Goal: Information Seeking & Learning: Learn about a topic

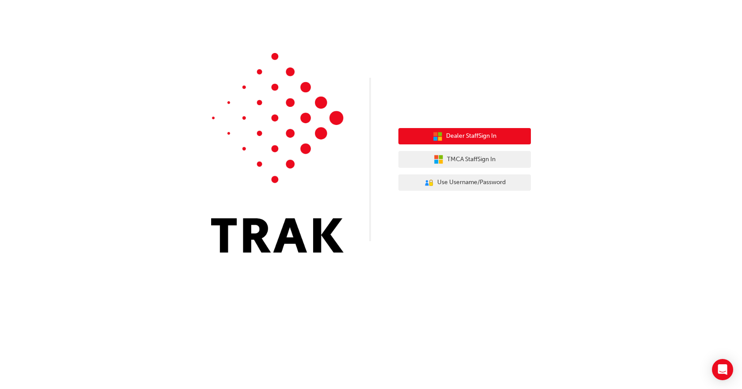
click at [498, 139] on button "Dealer Staff Sign In" at bounding box center [464, 136] width 132 height 17
click at [504, 139] on button "Dealer Staff Sign In" at bounding box center [464, 136] width 132 height 17
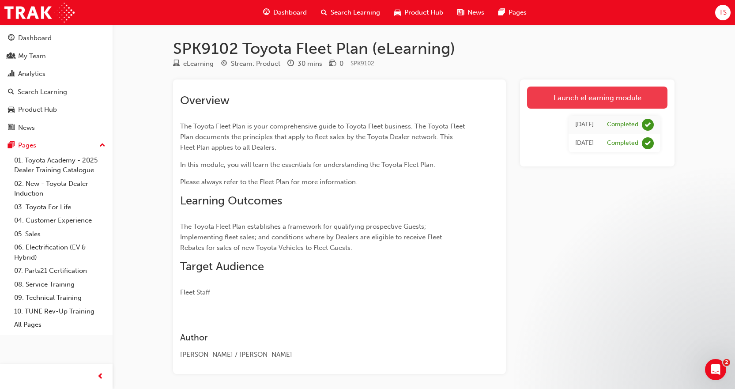
click at [602, 97] on link "Launch eLearning module" at bounding box center [597, 98] width 140 height 22
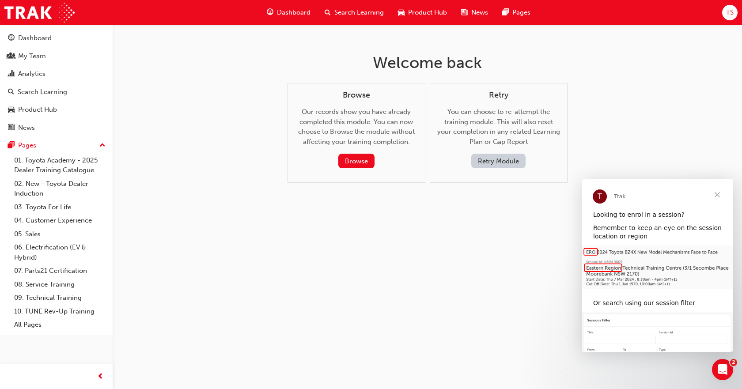
click at [511, 162] on button "Retry Module" at bounding box center [498, 161] width 54 height 15
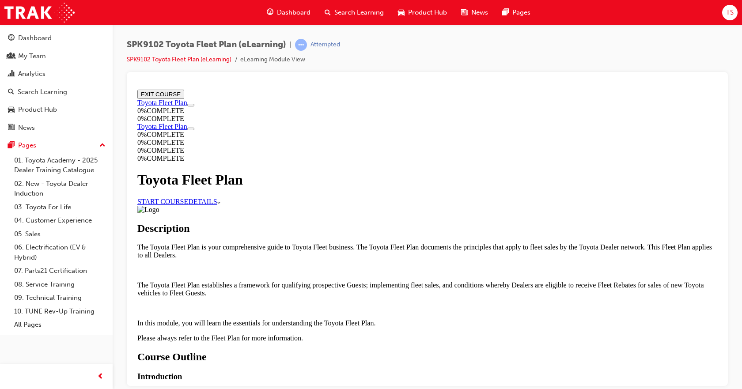
scroll to position [331, 0]
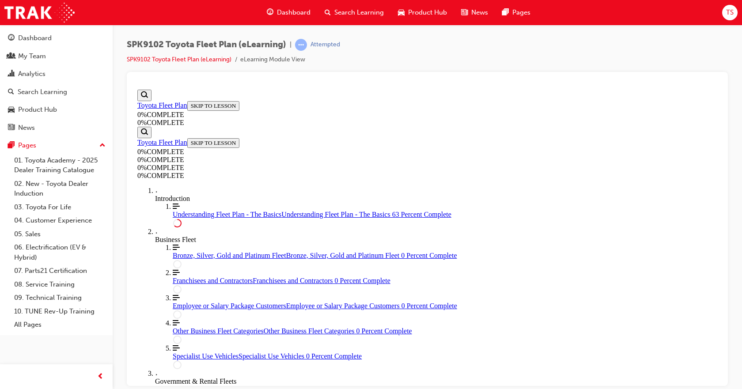
scroll to position [1458, 0]
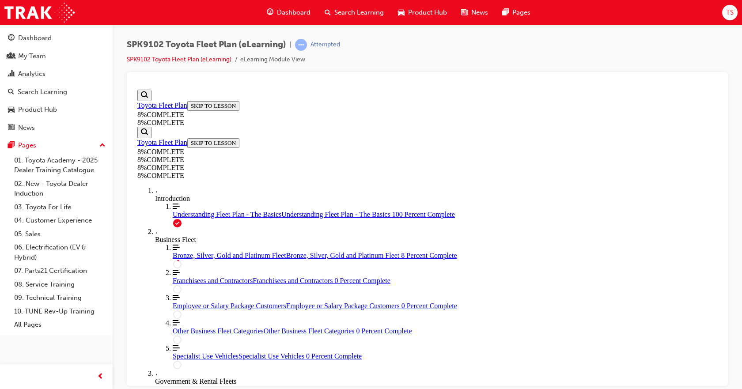
drag, startPoint x: 722, startPoint y: 113, endPoint x: 720, endPoint y: 118, distance: 5.0
click at [722, 123] on div at bounding box center [427, 229] width 601 height 314
drag, startPoint x: 511, startPoint y: 274, endPoint x: 520, endPoint y: 274, distance: 9.3
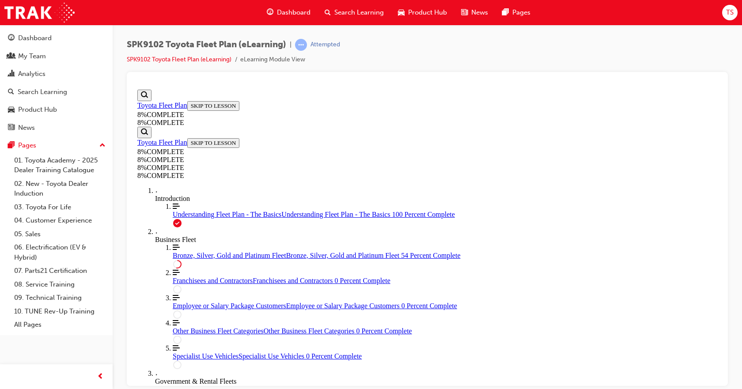
drag, startPoint x: 454, startPoint y: 173, endPoint x: 456, endPoint y: 275, distance: 101.6
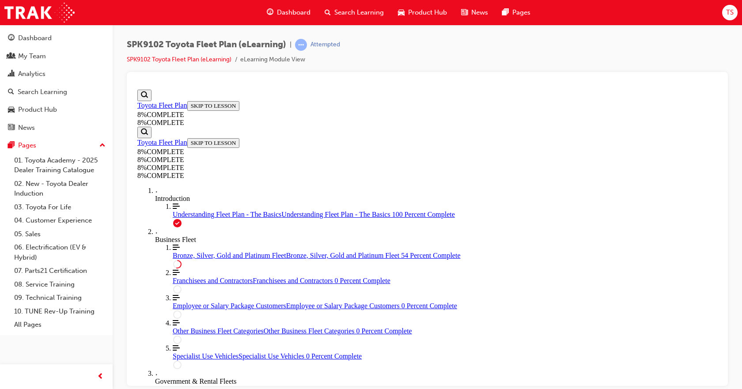
scroll to position [1242, 0]
drag, startPoint x: 435, startPoint y: 207, endPoint x: 436, endPoint y: 297, distance: 90.1
drag, startPoint x: 442, startPoint y: 377, endPoint x: 444, endPoint y: 250, distance: 126.3
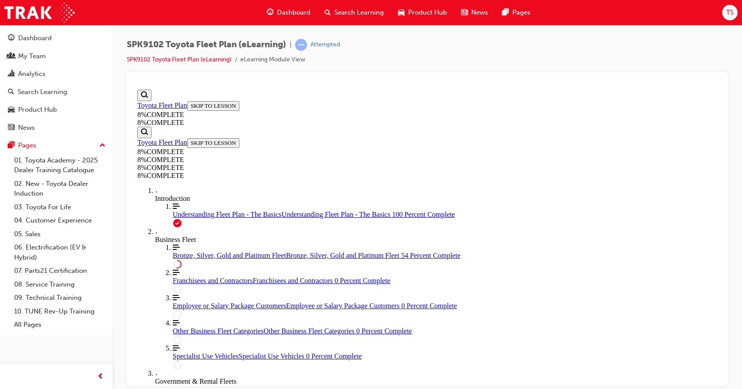
drag, startPoint x: 424, startPoint y: 365, endPoint x: 424, endPoint y: 252, distance: 112.6
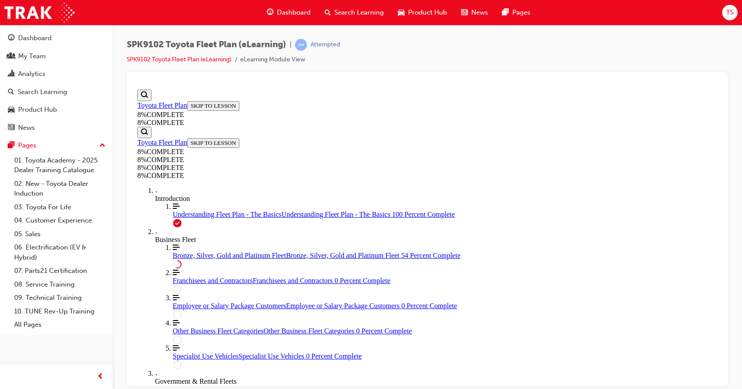
drag, startPoint x: 609, startPoint y: 189, endPoint x: 609, endPoint y: 197, distance: 7.5
drag, startPoint x: 432, startPoint y: 254, endPoint x: 431, endPoint y: 151, distance: 102.9
drag, startPoint x: 431, startPoint y: 151, endPoint x: 431, endPoint y: 254, distance: 102.8
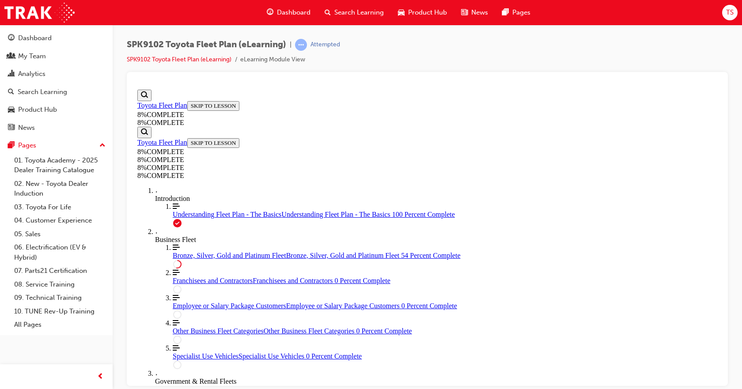
drag, startPoint x: 431, startPoint y: 254, endPoint x: 433, endPoint y: 150, distance: 103.8
drag, startPoint x: 433, startPoint y: 150, endPoint x: 432, endPoint y: 252, distance: 102.9
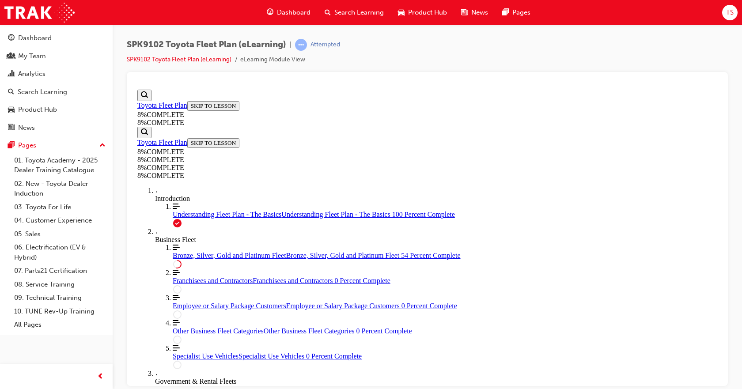
drag, startPoint x: 431, startPoint y: 252, endPoint x: 432, endPoint y: 148, distance: 104.2
drag, startPoint x: 438, startPoint y: 355, endPoint x: 440, endPoint y: 252, distance: 103.7
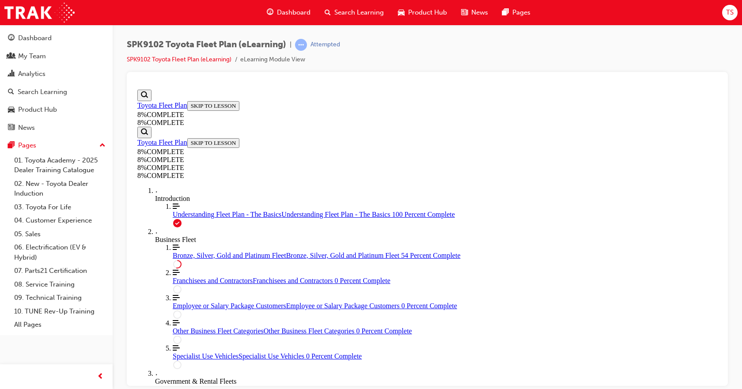
drag, startPoint x: 439, startPoint y: 243, endPoint x: 440, endPoint y: 346, distance: 103.3
drag, startPoint x: 606, startPoint y: 343, endPoint x: 598, endPoint y: 324, distance: 21.0
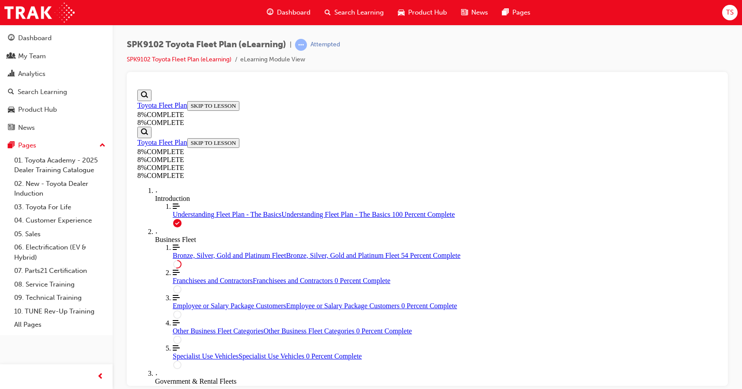
drag, startPoint x: 441, startPoint y: 232, endPoint x: 440, endPoint y: 335, distance: 102.9
drag, startPoint x: 432, startPoint y: 336, endPoint x: 431, endPoint y: 233, distance: 103.7
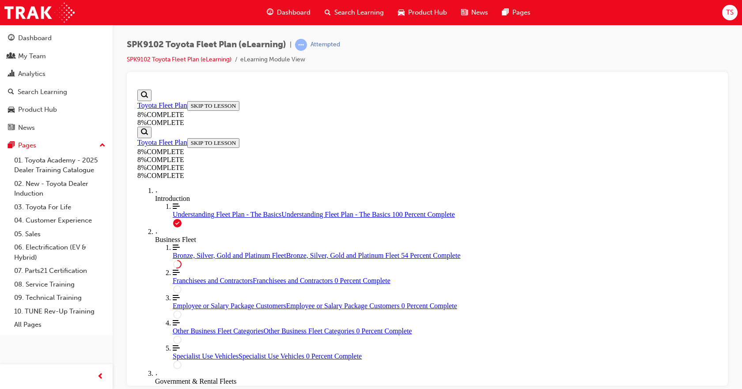
drag, startPoint x: 582, startPoint y: 233, endPoint x: 580, endPoint y: 258, distance: 25.7
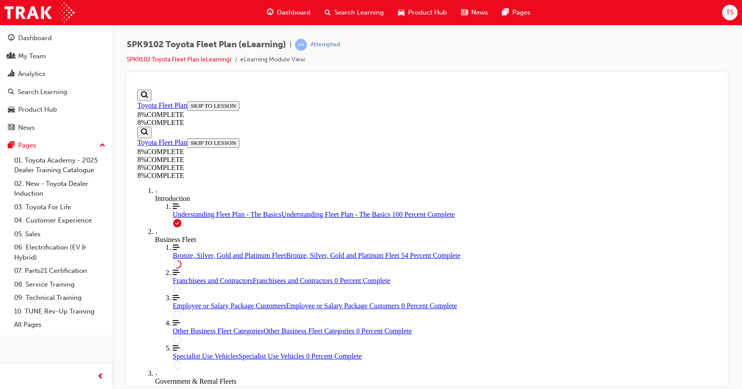
scroll to position [1199, 0]
drag, startPoint x: 399, startPoint y: 174, endPoint x: 399, endPoint y: 278, distance: 103.3
drag, startPoint x: 418, startPoint y: 282, endPoint x: 418, endPoint y: 187, distance: 94.9
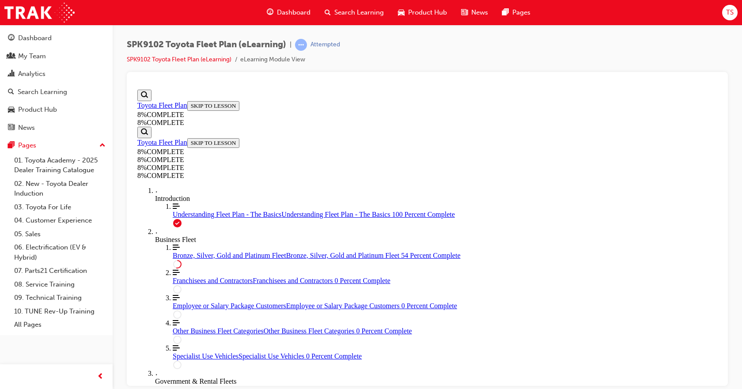
drag, startPoint x: 410, startPoint y: 184, endPoint x: 410, endPoint y: 339, distance: 155.8
drag, startPoint x: 407, startPoint y: 264, endPoint x: 410, endPoint y: 188, distance: 76.0
drag, startPoint x: 411, startPoint y: 205, endPoint x: 410, endPoint y: 284, distance: 79.0
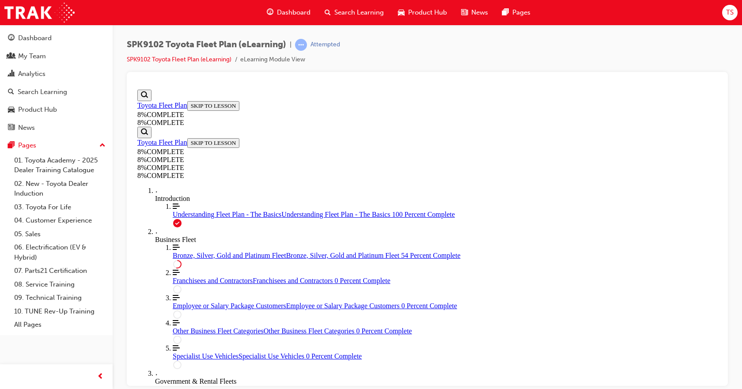
drag, startPoint x: 407, startPoint y: 284, endPoint x: 407, endPoint y: 182, distance: 102.0
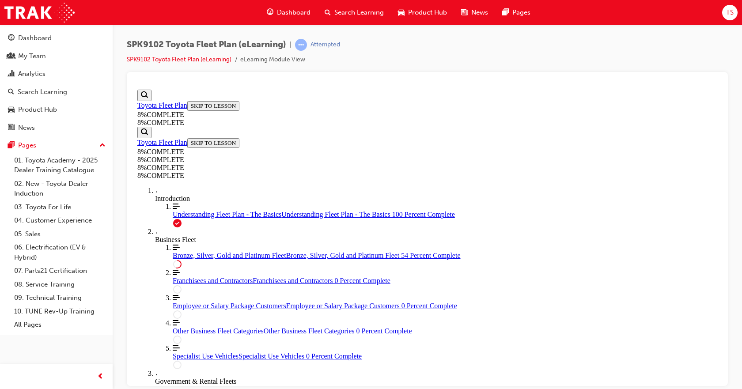
click at [188, 259] on span "Bronze, Silver, Gold and Platinum Fleet" at bounding box center [229, 255] width 113 height 8
click at [187, 259] on span "Bronze, Silver, Gold and Platinum Fleet" at bounding box center [229, 255] width 113 height 8
click at [209, 259] on div "Bronze, Silver, Gold and Platinum Fleet Bronze, Silver, Gold and Platinum Fleet…" at bounding box center [445, 255] width 544 height 8
click at [218, 218] on div "Understanding Fleet Plan - The Basics Understanding Fleet Plan - The Basics 100…" at bounding box center [445, 214] width 544 height 8
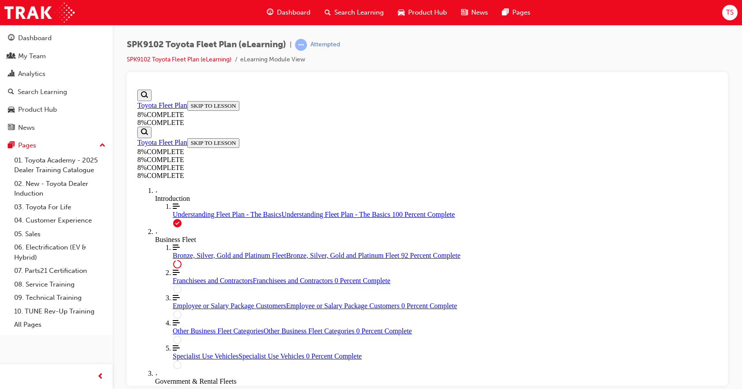
scroll to position [721, 0]
click at [193, 194] on div "Introduction" at bounding box center [436, 198] width 562 height 8
click at [208, 251] on div "Bronze, Silver, Gold and Platinum Fleet Bronze, Silver, Gold and Platinum Fleet…" at bounding box center [445, 255] width 544 height 8
drag, startPoint x: 438, startPoint y: 344, endPoint x: 437, endPoint y: 215, distance: 128.9
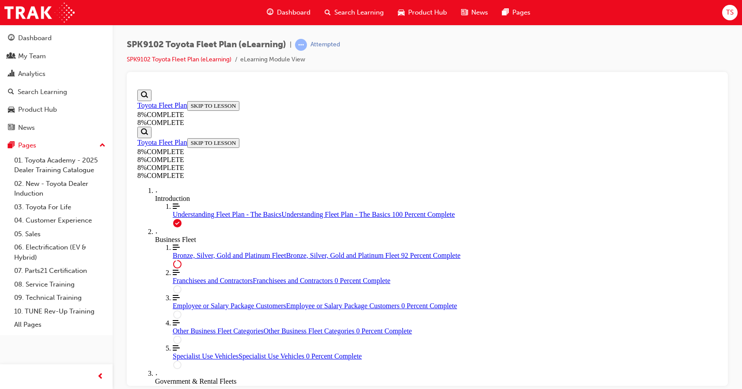
click at [185, 235] on div "Business Fleet" at bounding box center [436, 239] width 562 height 8
drag, startPoint x: 426, startPoint y: 319, endPoint x: 426, endPoint y: 310, distance: 8.4
drag, startPoint x: 423, startPoint y: 316, endPoint x: 423, endPoint y: 264, distance: 52.1
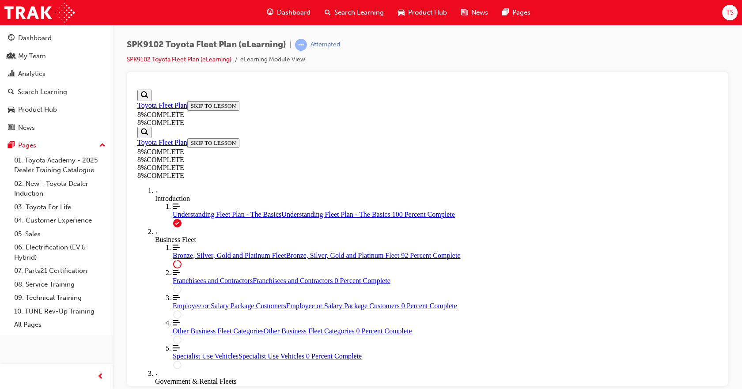
drag, startPoint x: 430, startPoint y: 269, endPoint x: 429, endPoint y: 321, distance: 51.7
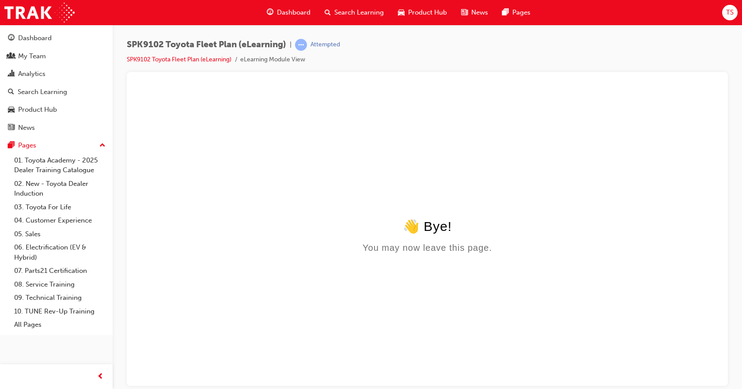
scroll to position [0, 0]
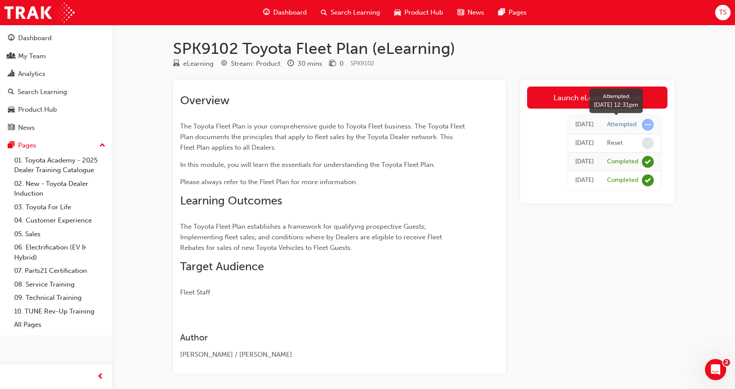
click at [637, 122] on div "Attempted" at bounding box center [630, 125] width 47 height 12
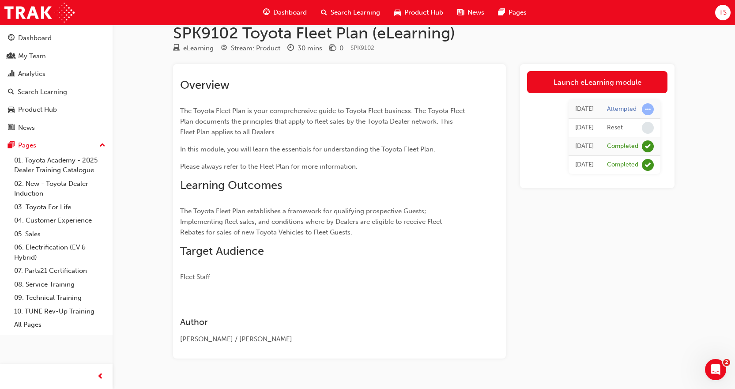
scroll to position [35, 0]
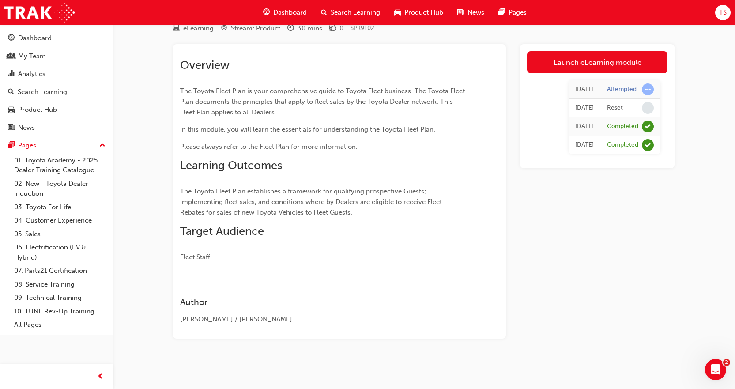
click at [575, 85] on div "[DATE]" at bounding box center [584, 89] width 19 height 10
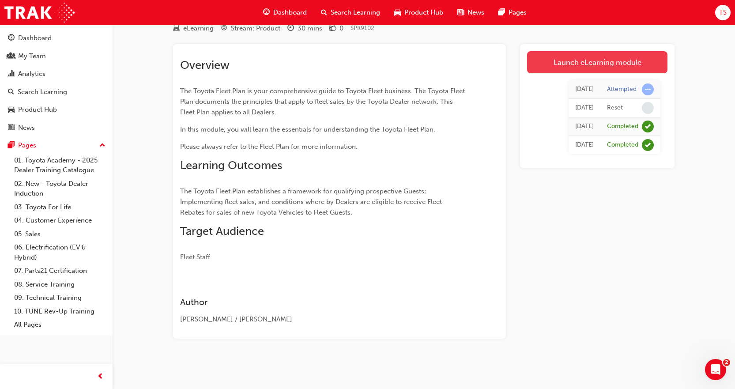
click at [581, 63] on link "Launch eLearning module" at bounding box center [597, 62] width 140 height 22
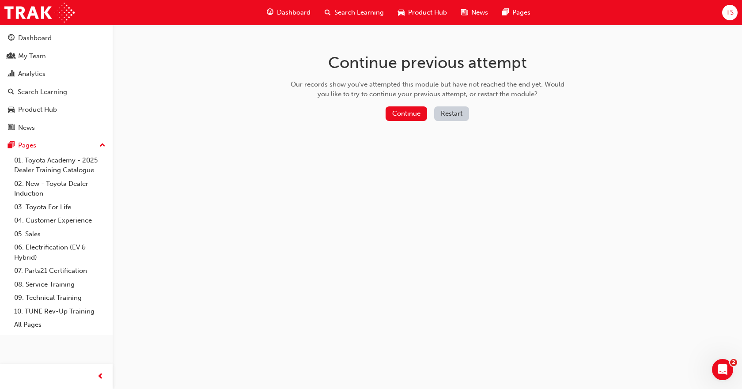
click at [456, 113] on button "Restart" at bounding box center [451, 113] width 35 height 15
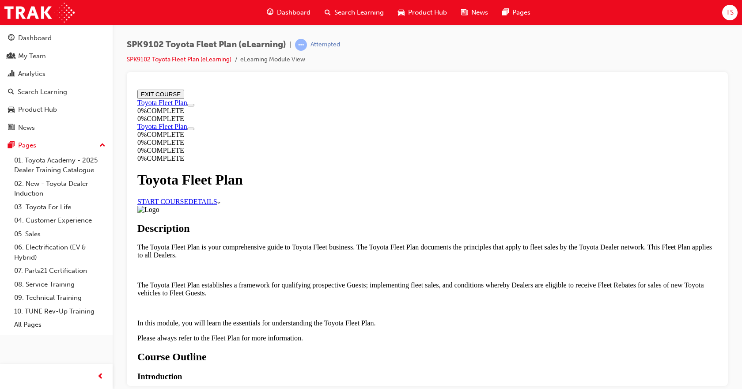
scroll to position [393, 0]
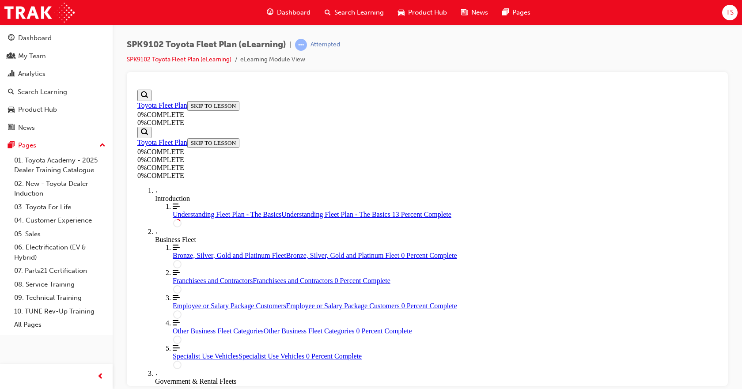
scroll to position [110, 0]
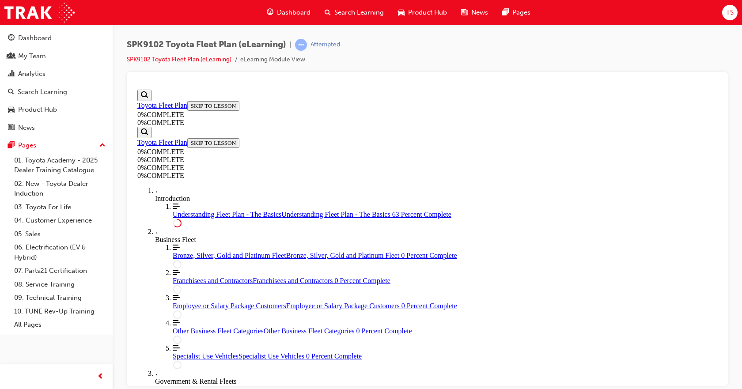
scroll to position [1430, 0]
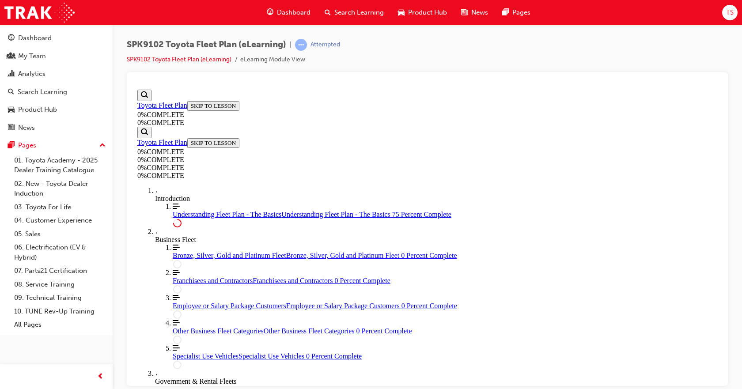
drag, startPoint x: 439, startPoint y: 378, endPoint x: 437, endPoint y: 265, distance: 113.0
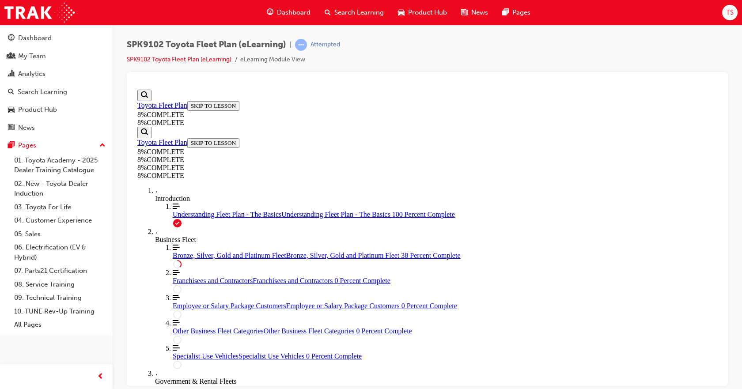
drag, startPoint x: 437, startPoint y: 265, endPoint x: 437, endPoint y: 319, distance: 53.9
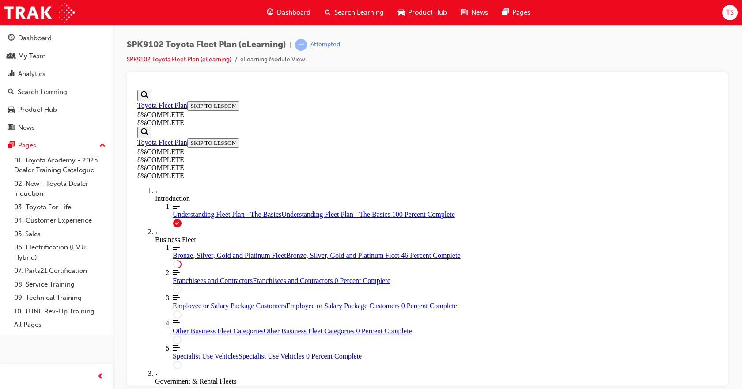
drag, startPoint x: 441, startPoint y: 245, endPoint x: 440, endPoint y: 123, distance: 121.4
drag, startPoint x: 440, startPoint y: 124, endPoint x: 440, endPoint y: 278, distance: 153.6
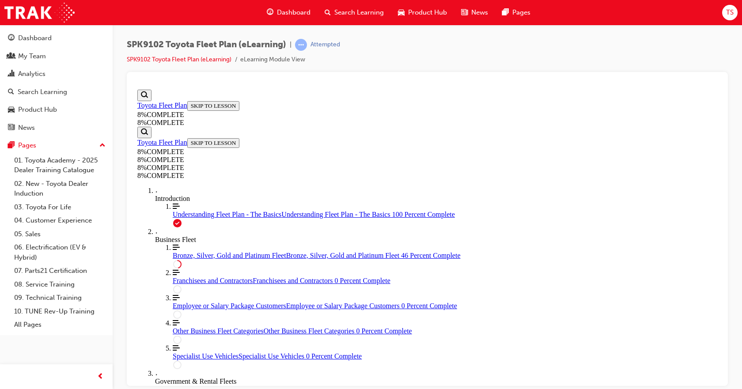
drag, startPoint x: 424, startPoint y: 121, endPoint x: 424, endPoint y: 222, distance: 100.2
drag, startPoint x: 374, startPoint y: 125, endPoint x: 371, endPoint y: 224, distance: 98.9
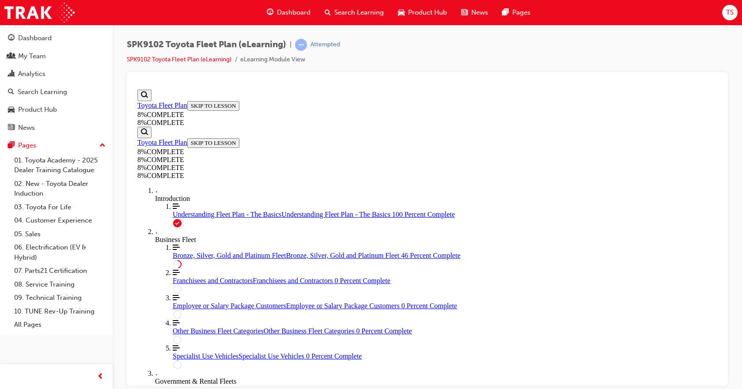
drag, startPoint x: 383, startPoint y: 169, endPoint x: 381, endPoint y: 218, distance: 49.5
drag, startPoint x: 377, startPoint y: 227, endPoint x: 374, endPoint y: 277, distance: 49.9
drag, startPoint x: 377, startPoint y: 228, endPoint x: 378, endPoint y: 177, distance: 50.8
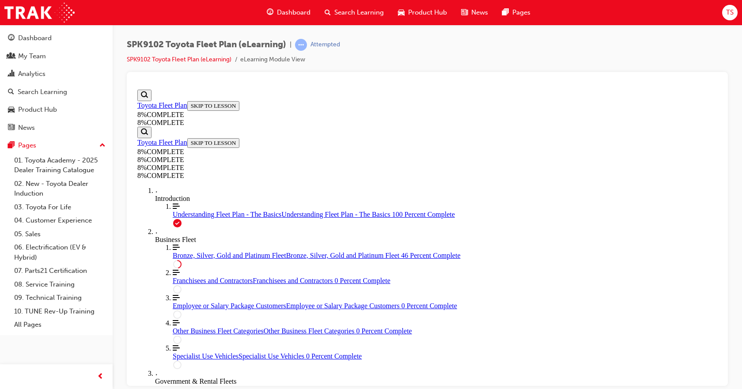
drag, startPoint x: 385, startPoint y: 124, endPoint x: 384, endPoint y: 228, distance: 103.7
drag, startPoint x: 385, startPoint y: 190, endPoint x: 385, endPoint y: 241, distance: 51.2
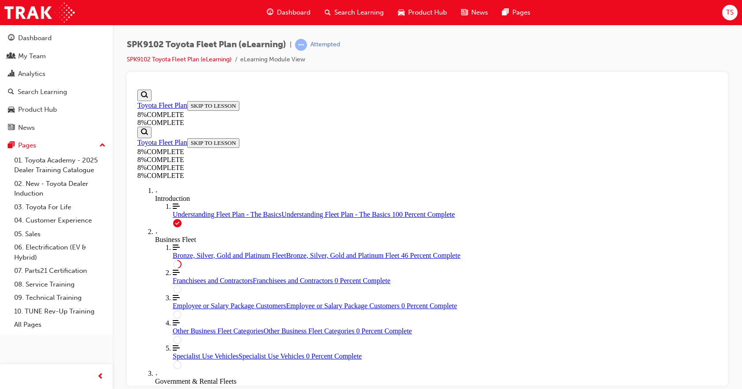
scroll to position [1241, 0]
drag, startPoint x: 446, startPoint y: 298, endPoint x: 447, endPoint y: 145, distance: 153.2
drag, startPoint x: 418, startPoint y: 244, endPoint x: 418, endPoint y: 192, distance: 52.1
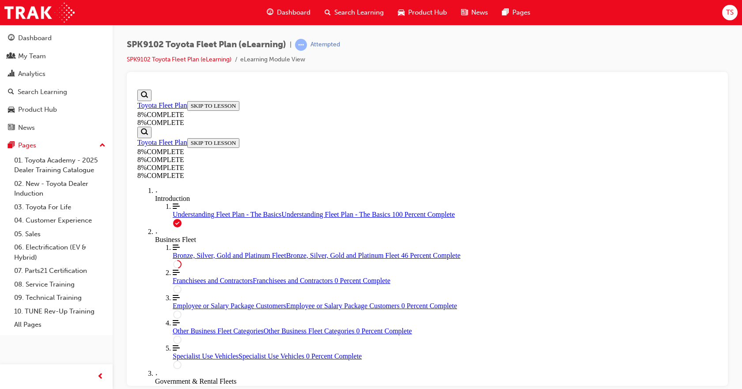
drag, startPoint x: 418, startPoint y: 192, endPoint x: 418, endPoint y: 243, distance: 50.8
drag, startPoint x: 437, startPoint y: 283, endPoint x: 439, endPoint y: 187, distance: 95.4
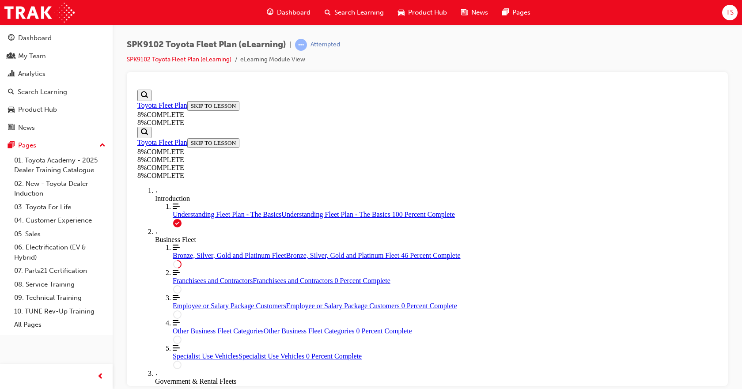
drag, startPoint x: 403, startPoint y: 337, endPoint x: 404, endPoint y: 287, distance: 49.9
drag, startPoint x: 403, startPoint y: 283, endPoint x: 405, endPoint y: 335, distance: 51.2
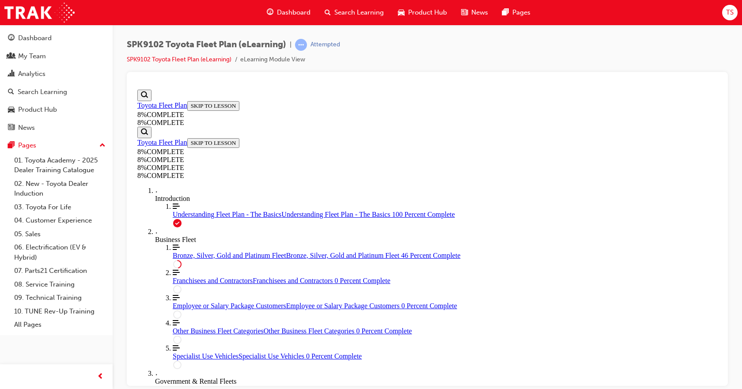
drag, startPoint x: 453, startPoint y: 300, endPoint x: 453, endPoint y: 145, distance: 154.5
drag, startPoint x: 453, startPoint y: 145, endPoint x: 457, endPoint y: 140, distance: 6.6
drag, startPoint x: 441, startPoint y: 231, endPoint x: 448, endPoint y: 192, distance: 39.4
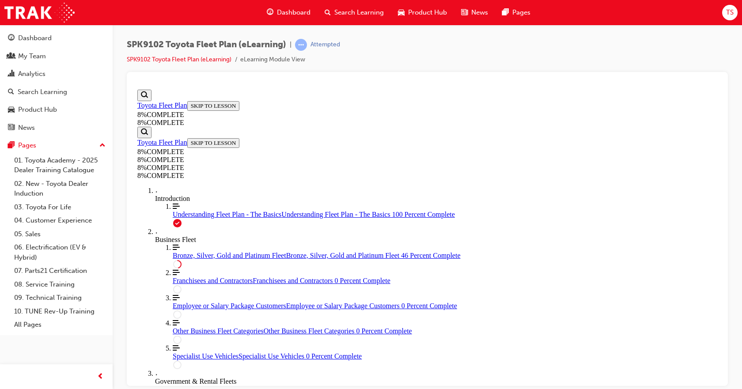
drag, startPoint x: 448, startPoint y: 184, endPoint x: 448, endPoint y: 236, distance: 52.1
drag, startPoint x: 425, startPoint y: 250, endPoint x: 425, endPoint y: 198, distance: 52.1
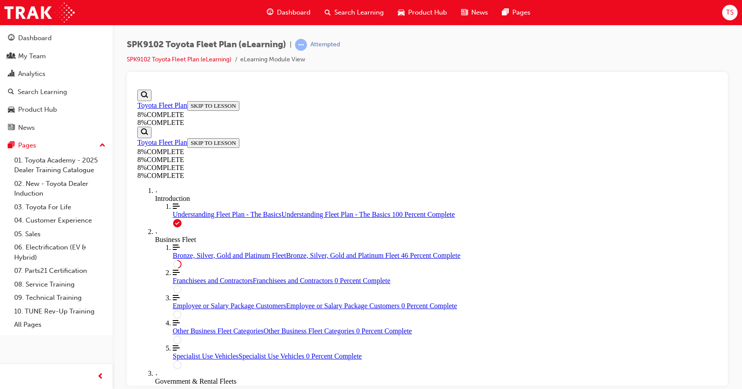
drag, startPoint x: 425, startPoint y: 194, endPoint x: 424, endPoint y: 245, distance: 50.3
drag, startPoint x: 426, startPoint y: 244, endPoint x: 428, endPoint y: 193, distance: 50.8
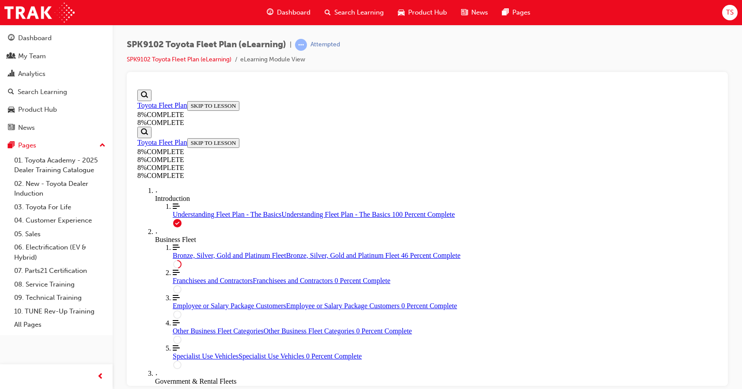
drag, startPoint x: 430, startPoint y: 181, endPoint x: 430, endPoint y: 282, distance: 100.6
drag, startPoint x: 422, startPoint y: 247, endPoint x: 422, endPoint y: 143, distance: 104.2
drag, startPoint x: 422, startPoint y: 143, endPoint x: 421, endPoint y: 246, distance: 103.3
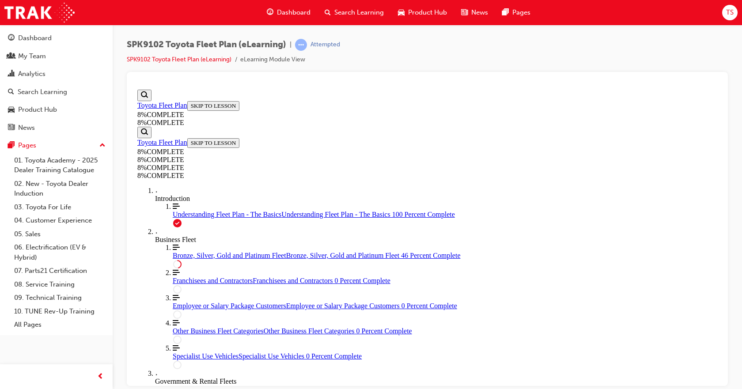
drag, startPoint x: 442, startPoint y: 232, endPoint x: 443, endPoint y: 160, distance: 71.5
drag, startPoint x: 443, startPoint y: 160, endPoint x: 443, endPoint y: 315, distance: 154.9
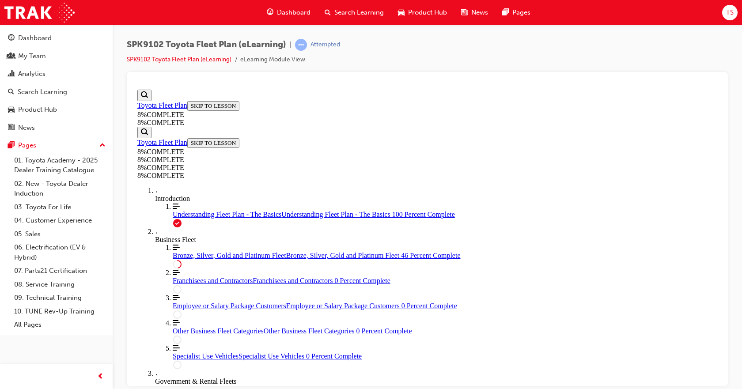
drag, startPoint x: 712, startPoint y: 194, endPoint x: 708, endPoint y: 171, distance: 23.7
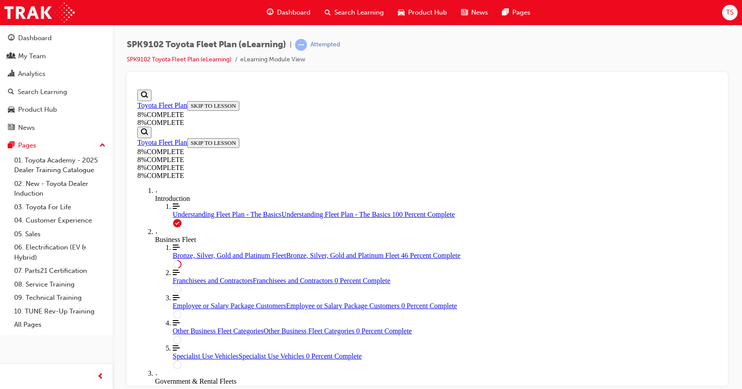
click at [201, 284] on span "Franchisees and Contractors" at bounding box center [213, 280] width 80 height 8
click at [192, 259] on span "Bronze, Silver, Gold and Platinum Fleet" at bounding box center [229, 255] width 113 height 8
drag, startPoint x: 455, startPoint y: 135, endPoint x: 456, endPoint y: 235, distance: 100.6
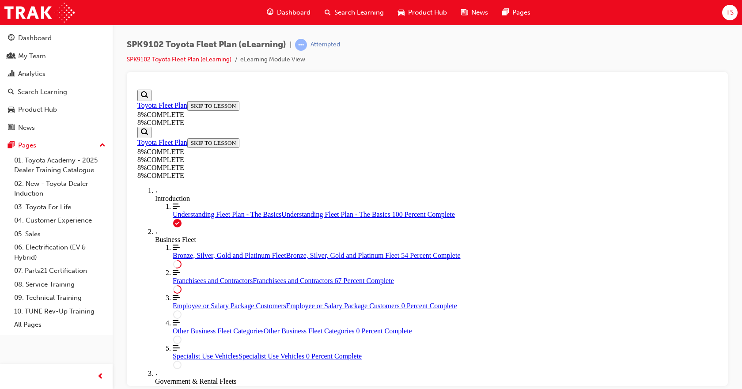
drag, startPoint x: 418, startPoint y: 187, endPoint x: 419, endPoint y: 135, distance: 52.1
drag, startPoint x: 419, startPoint y: 135, endPoint x: 420, endPoint y: 188, distance: 53.0
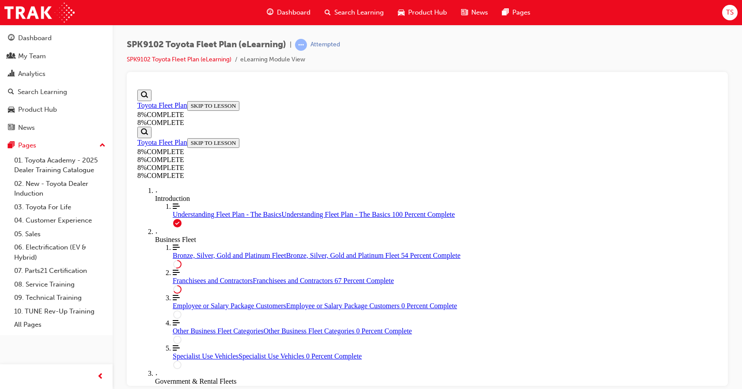
drag, startPoint x: 414, startPoint y: 134, endPoint x: 412, endPoint y: 235, distance: 101.1
drag, startPoint x: 416, startPoint y: 191, endPoint x: 413, endPoint y: 136, distance: 55.2
drag, startPoint x: 413, startPoint y: 136, endPoint x: 415, endPoint y: 189, distance: 53.4
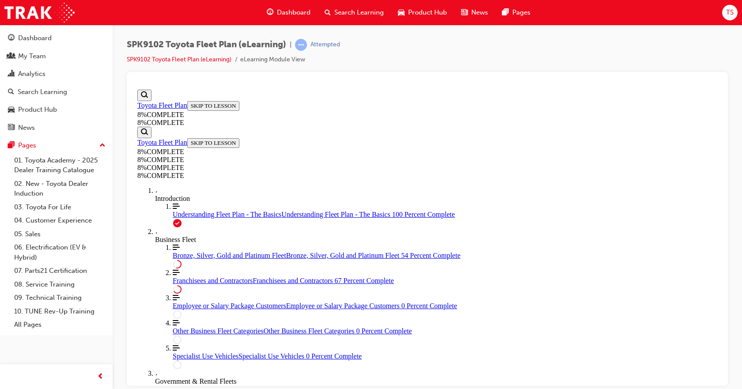
drag, startPoint x: 415, startPoint y: 189, endPoint x: 416, endPoint y: 133, distance: 55.6
drag, startPoint x: 415, startPoint y: 184, endPoint x: 418, endPoint y: 135, distance: 49.5
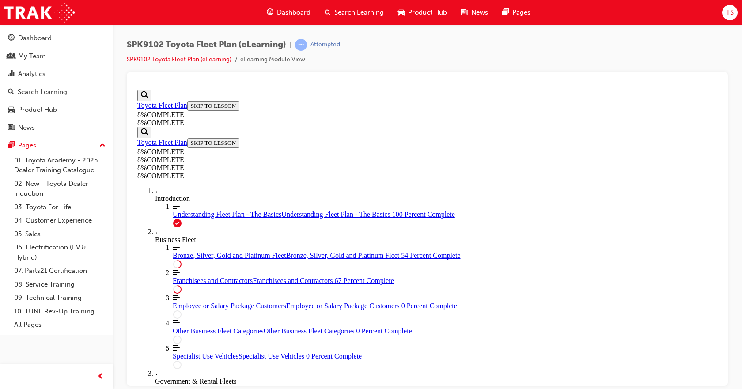
drag, startPoint x: 417, startPoint y: 135, endPoint x: 415, endPoint y: 235, distance: 100.7
drag, startPoint x: 417, startPoint y: 203, endPoint x: 418, endPoint y: 306, distance: 103.3
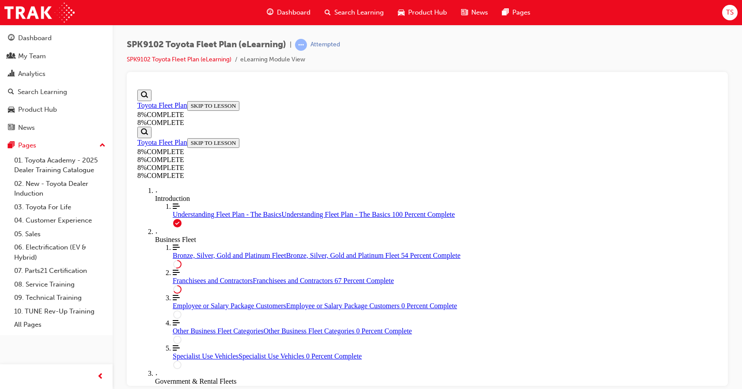
drag, startPoint x: 425, startPoint y: 294, endPoint x: 427, endPoint y: 310, distance: 15.6
drag, startPoint x: 426, startPoint y: 257, endPoint x: 427, endPoint y: 204, distance: 53.0
drag, startPoint x: 426, startPoint y: 201, endPoint x: 429, endPoint y: 255, distance: 53.5
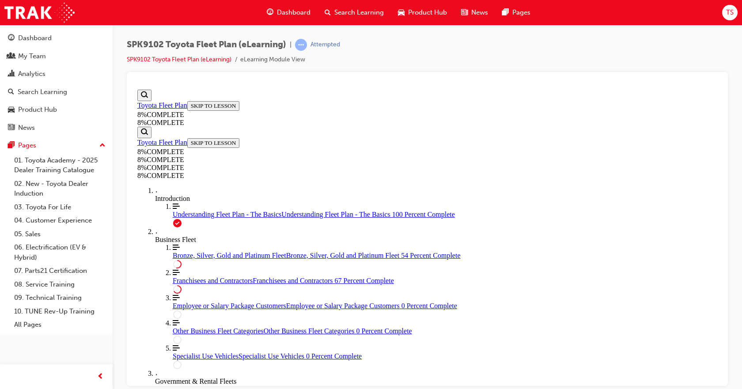
drag, startPoint x: 450, startPoint y: 169, endPoint x: 450, endPoint y: 272, distance: 103.3
drag, startPoint x: 447, startPoint y: 271, endPoint x: 448, endPoint y: 169, distance: 102.0
drag, startPoint x: 448, startPoint y: 169, endPoint x: 448, endPoint y: 221, distance: 51.6
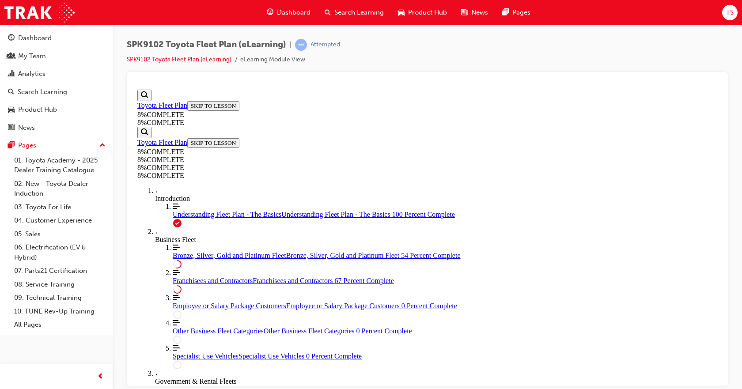
drag, startPoint x: 391, startPoint y: 308, endPoint x: 392, endPoint y: 160, distance: 147.4
drag, startPoint x: 429, startPoint y: 260, endPoint x: 429, endPoint y: 207, distance: 53.4
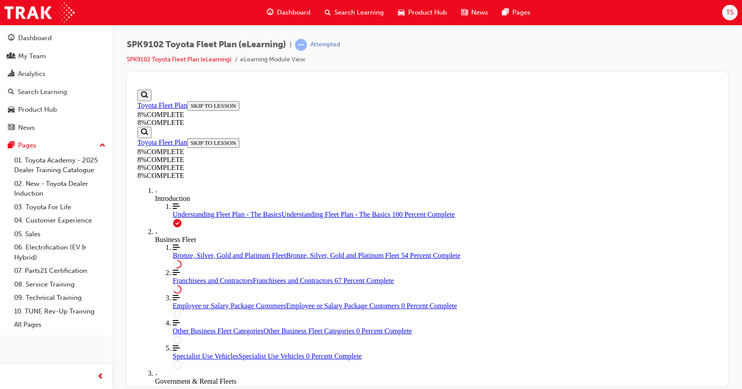
drag, startPoint x: 430, startPoint y: 160, endPoint x: 430, endPoint y: 263, distance: 102.4
drag, startPoint x: 446, startPoint y: 136, endPoint x: 448, endPoint y: 146, distance: 10.4
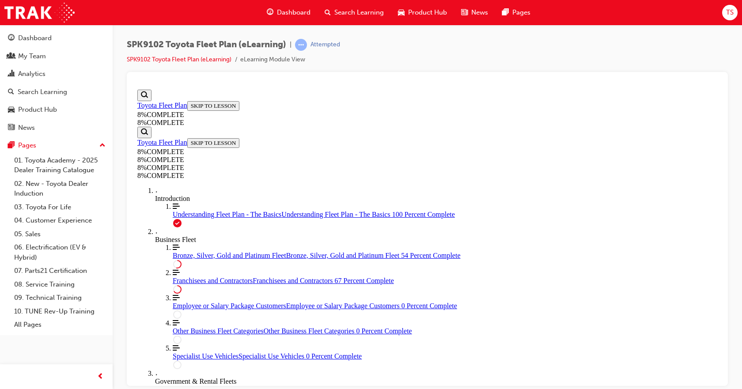
drag, startPoint x: 444, startPoint y: 167, endPoint x: 445, endPoint y: 130, distance: 37.1
drag, startPoint x: 439, startPoint y: 185, endPoint x: 588, endPoint y: 133, distance: 158.0
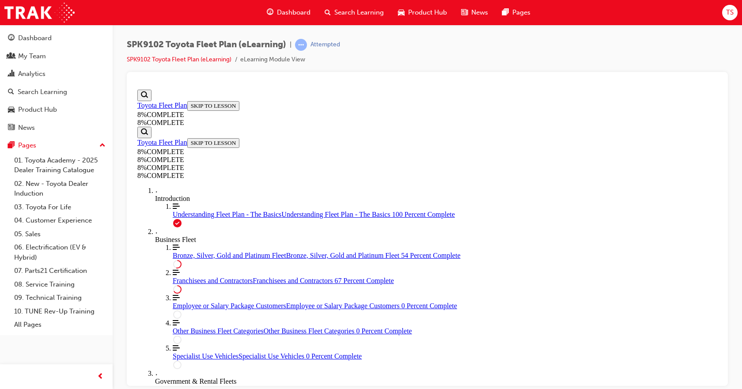
drag, startPoint x: 411, startPoint y: 183, endPoint x: 559, endPoint y: 233, distance: 156.8
drag, startPoint x: 458, startPoint y: 234, endPoint x: 588, endPoint y: 182, distance: 139.6
drag, startPoint x: 438, startPoint y: 234, endPoint x: 569, endPoint y: 231, distance: 131.1
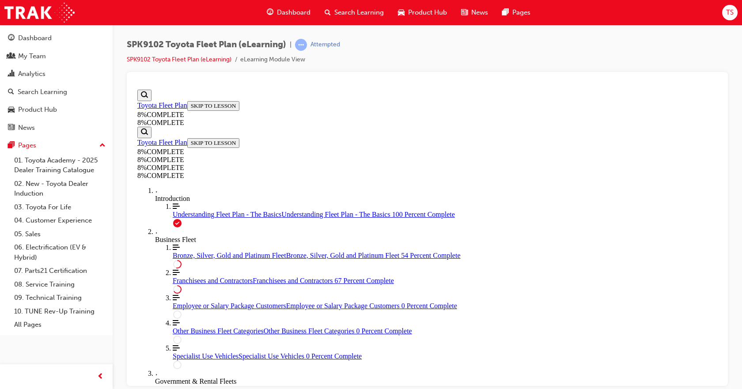
drag, startPoint x: 381, startPoint y: 279, endPoint x: 527, endPoint y: 277, distance: 146.6
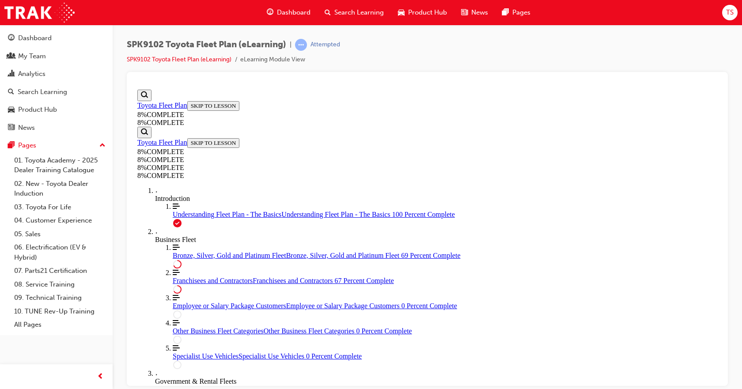
drag, startPoint x: 720, startPoint y: 217, endPoint x: 856, endPoint y: 364, distance: 200.5
drag, startPoint x: 390, startPoint y: 237, endPoint x: 539, endPoint y: 310, distance: 165.8
drag, startPoint x: 427, startPoint y: 227, endPoint x: 576, endPoint y: 268, distance: 154.0
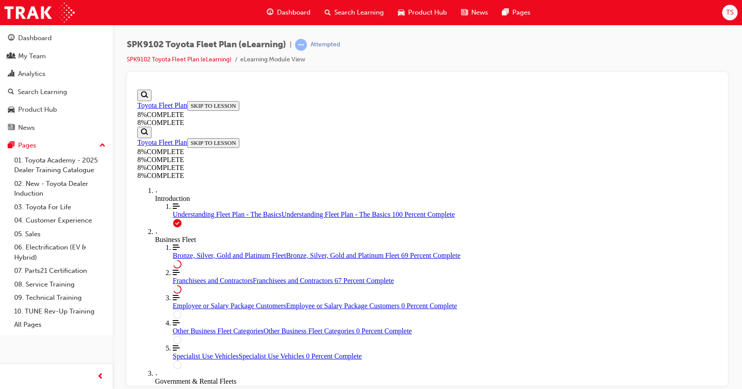
drag, startPoint x: 437, startPoint y: 304, endPoint x: 588, endPoint y: 217, distance: 173.6
drag, startPoint x: 444, startPoint y: 286, endPoint x: 593, endPoint y: 286, distance: 149.6
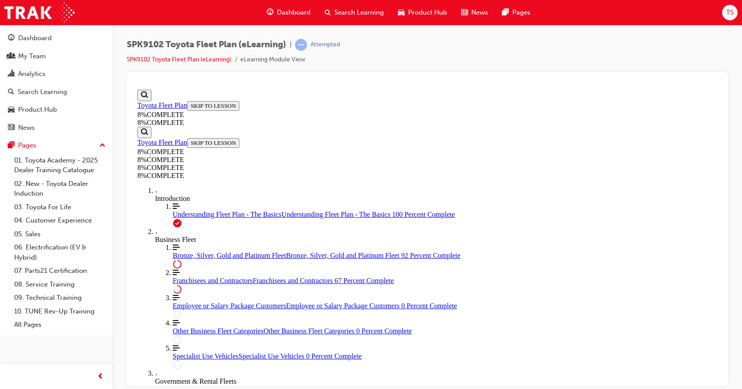
scroll to position [2986, 0]
drag, startPoint x: 448, startPoint y: 278, endPoint x: 600, endPoint y: 318, distance: 157.2
drag, startPoint x: 421, startPoint y: 324, endPoint x: 572, endPoint y: 322, distance: 150.5
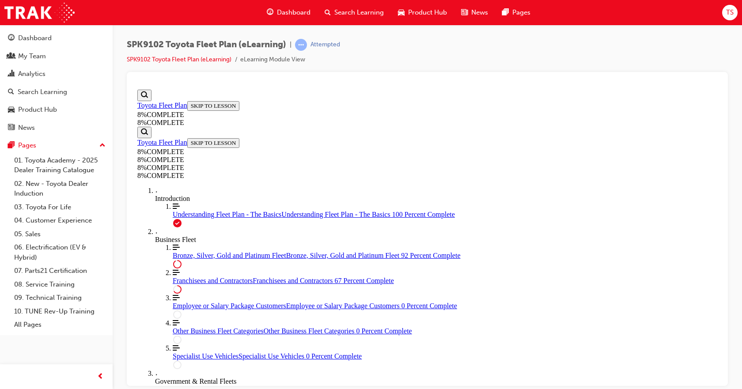
drag, startPoint x: 433, startPoint y: 235, endPoint x: 582, endPoint y: 234, distance: 149.2
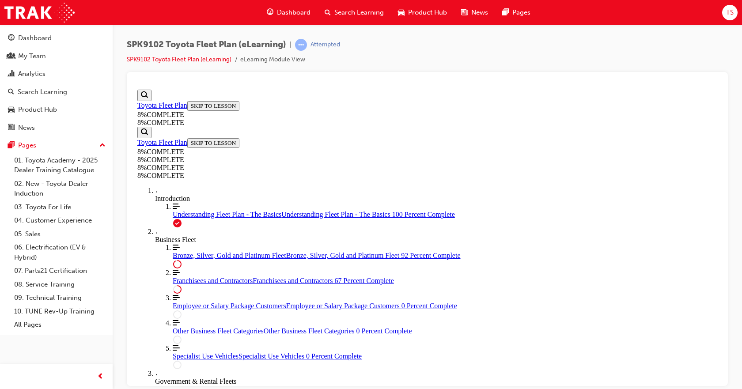
scroll to position [3129, 0]
drag, startPoint x: 429, startPoint y: 158, endPoint x: 578, endPoint y: 114, distance: 156.1
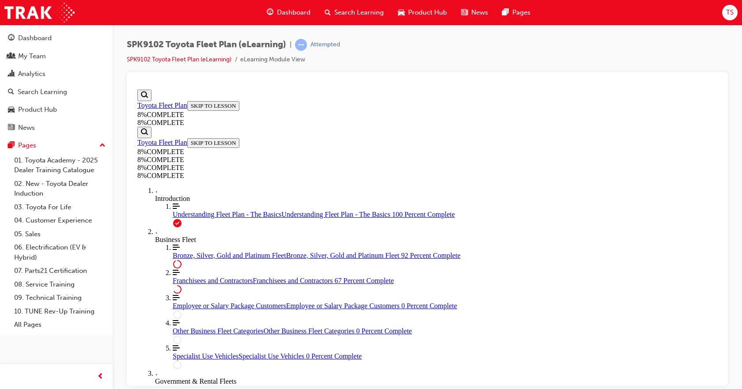
drag, startPoint x: 447, startPoint y: 110, endPoint x: 497, endPoint y: 128, distance: 52.5
drag, startPoint x: 432, startPoint y: 163, endPoint x: 422, endPoint y: 162, distance: 9.3
drag, startPoint x: 422, startPoint y: 201, endPoint x: 572, endPoint y: 203, distance: 149.2
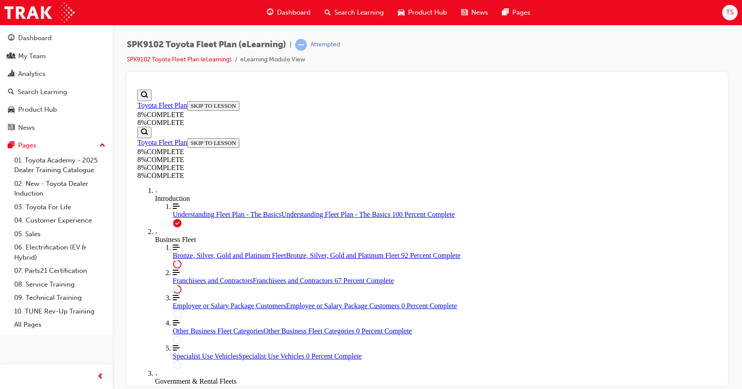
drag, startPoint x: 512, startPoint y: 239, endPoint x: 580, endPoint y: 242, distance: 68.5
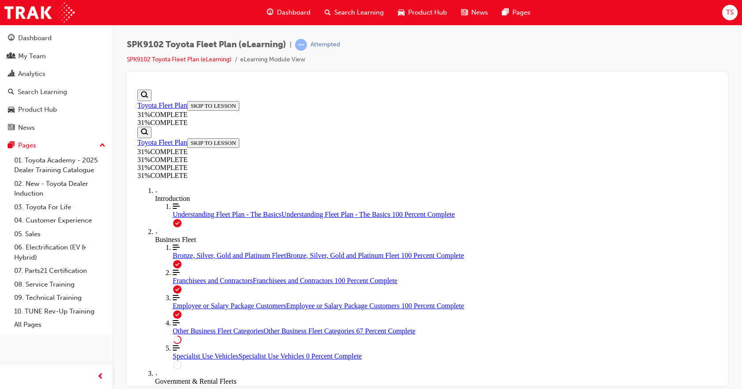
scroll to position [313, 0]
drag, startPoint x: 855, startPoint y: 331, endPoint x: 716, endPoint y: 257, distance: 156.8
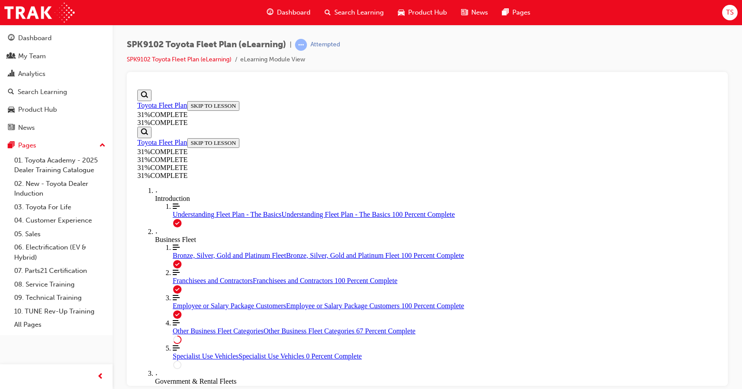
scroll to position [961, 0]
drag, startPoint x: 723, startPoint y: 264, endPoint x: 722, endPoint y: 276, distance: 12.0
click at [722, 277] on div at bounding box center [427, 229] width 601 height 314
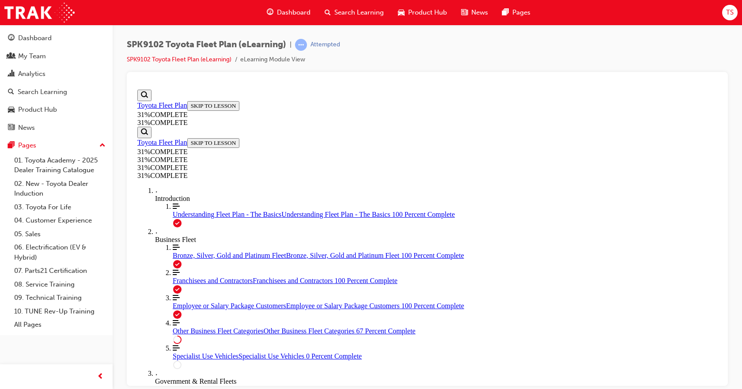
drag, startPoint x: 720, startPoint y: 287, endPoint x: 720, endPoint y: 298, distance: 10.2
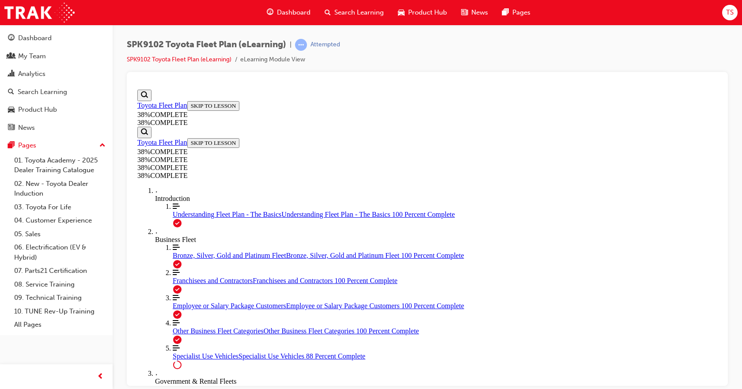
scroll to position [1730, 0]
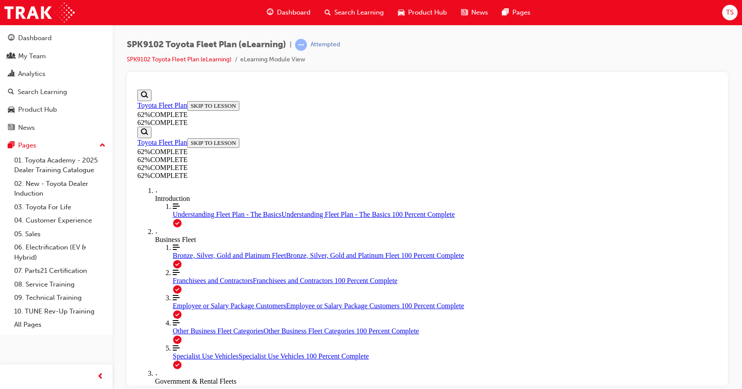
scroll to position [566, 0]
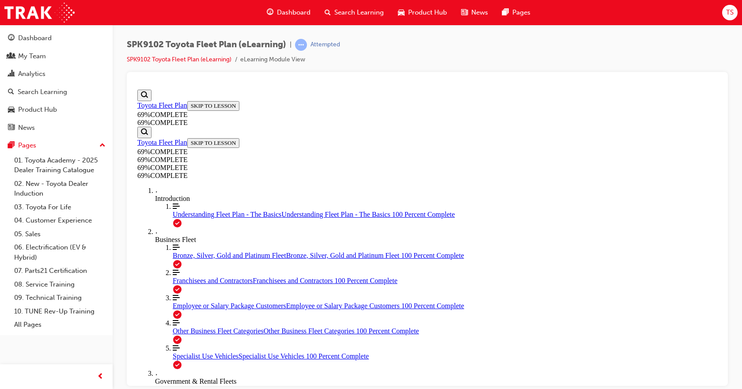
scroll to position [1696, 0]
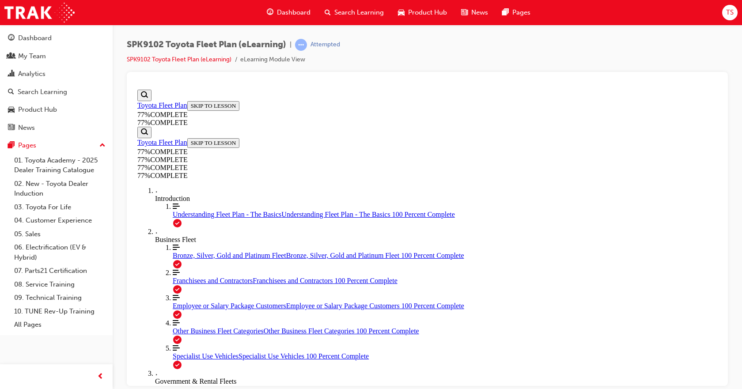
scroll to position [30, 0]
drag, startPoint x: 715, startPoint y: 132, endPoint x: 714, endPoint y: 124, distance: 7.1
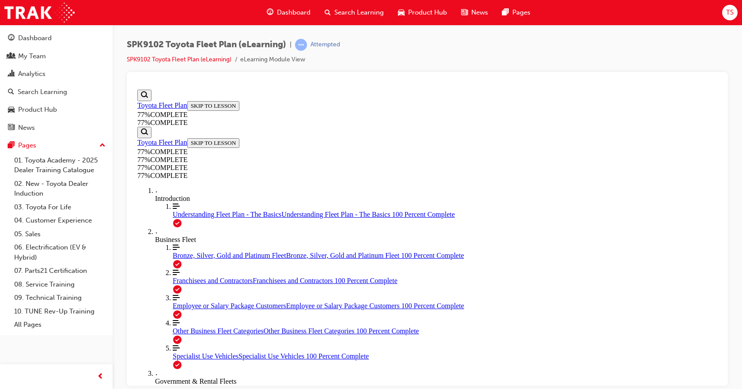
scroll to position [1289, 0]
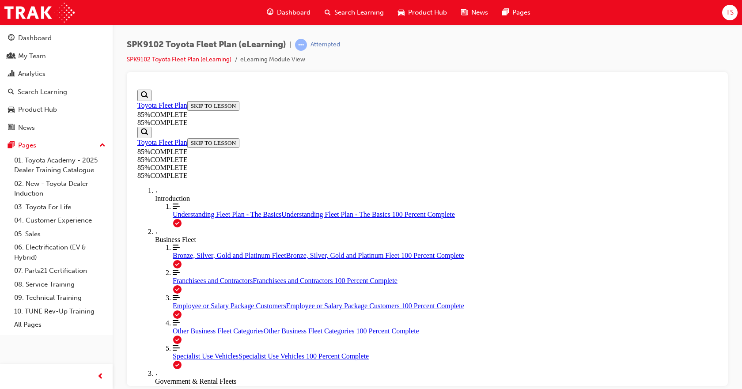
scroll to position [2992, 0]
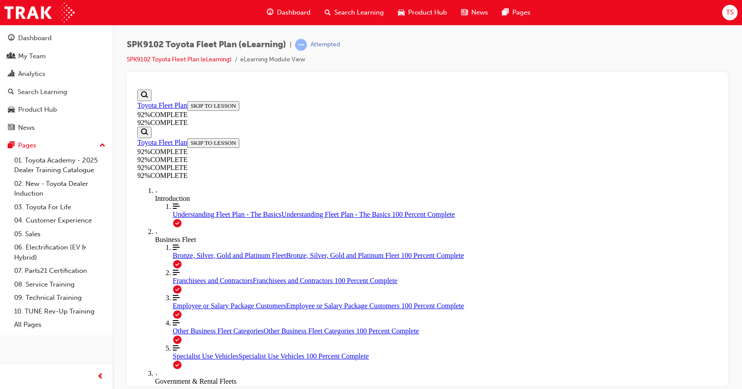
drag, startPoint x: 451, startPoint y: 286, endPoint x: 590, endPoint y: 316, distance: 142.3
drag, startPoint x: 388, startPoint y: 272, endPoint x: 539, endPoint y: 272, distance: 151.8
drag, startPoint x: 384, startPoint y: 231, endPoint x: 535, endPoint y: 234, distance: 150.5
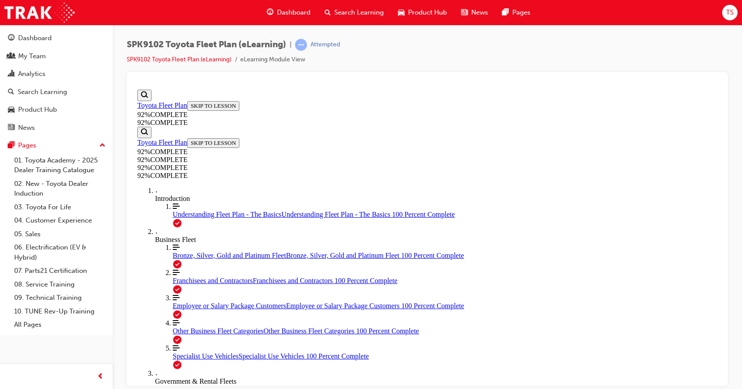
scroll to position [86, 0]
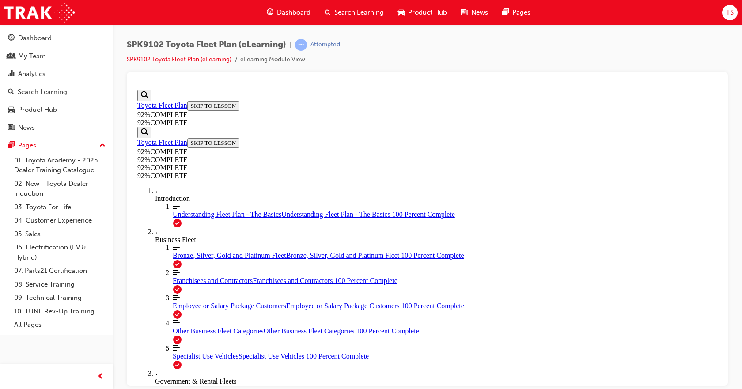
scroll to position [108, 0]
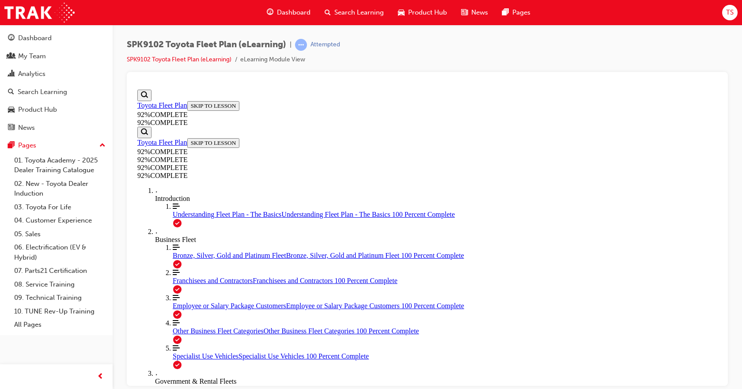
scroll to position [74, 0]
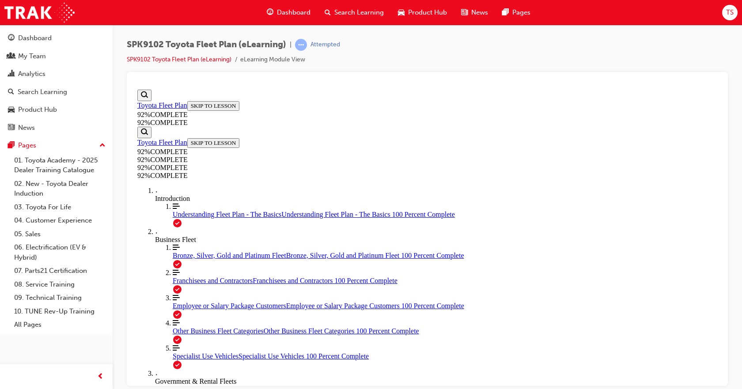
scroll to position [238, 0]
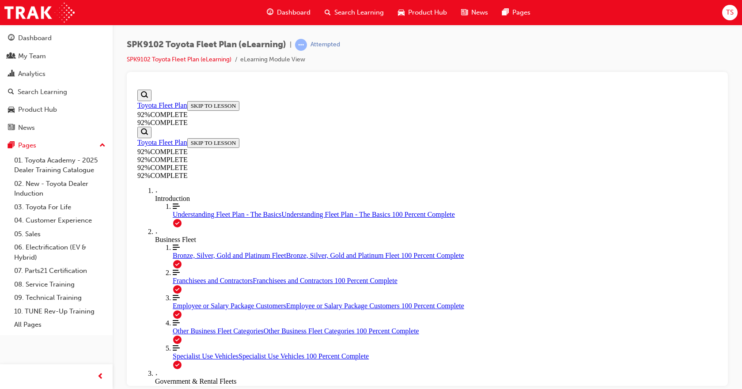
scroll to position [147, 0]
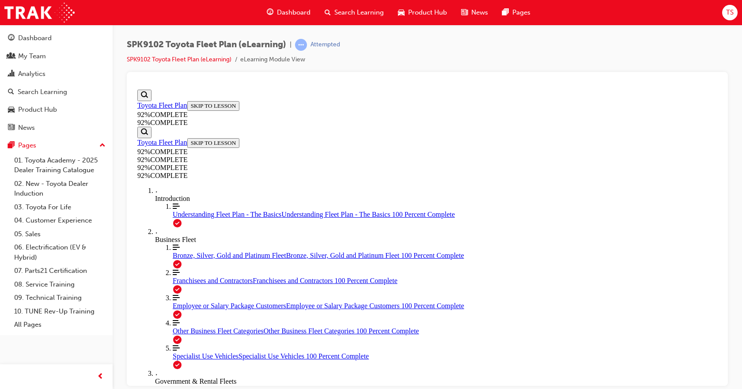
scroll to position [143, 0]
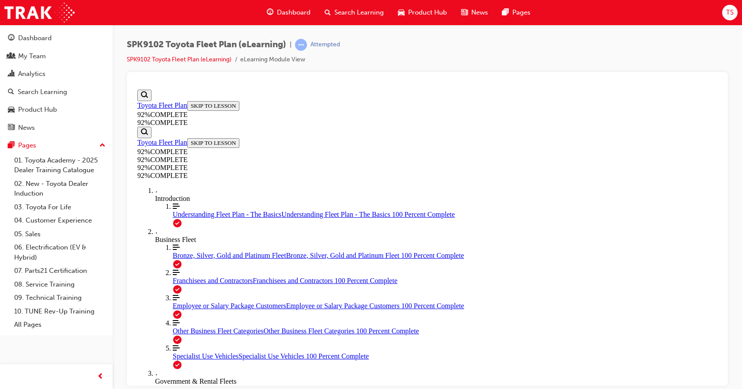
scroll to position [157, 0]
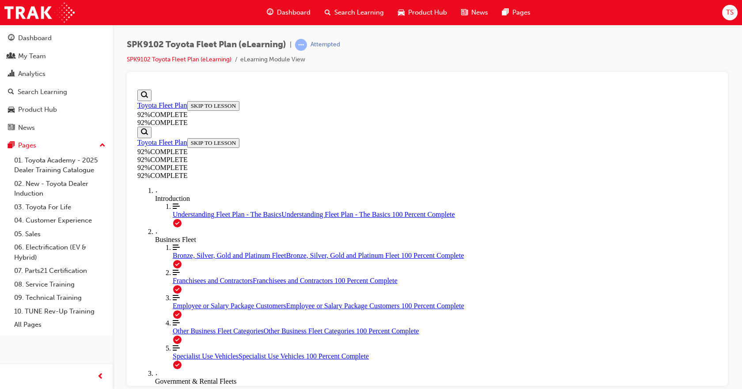
scroll to position [58, 0]
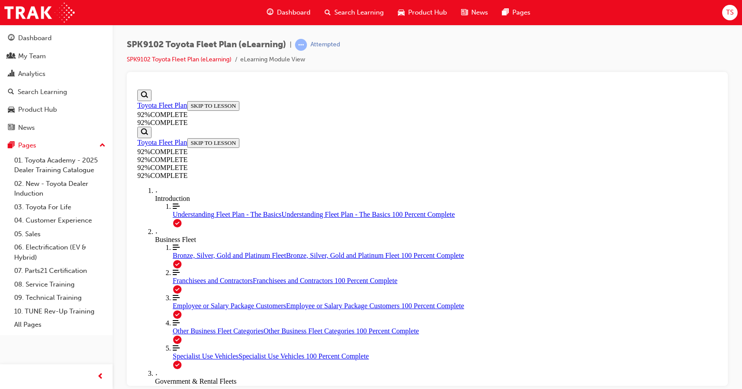
scroll to position [99, 0]
drag, startPoint x: 392, startPoint y: 222, endPoint x: 538, endPoint y: 263, distance: 151.5
drag, startPoint x: 425, startPoint y: 301, endPoint x: 569, endPoint y: 296, distance: 144.0
drag, startPoint x: 451, startPoint y: 215, endPoint x: 598, endPoint y: 214, distance: 147.0
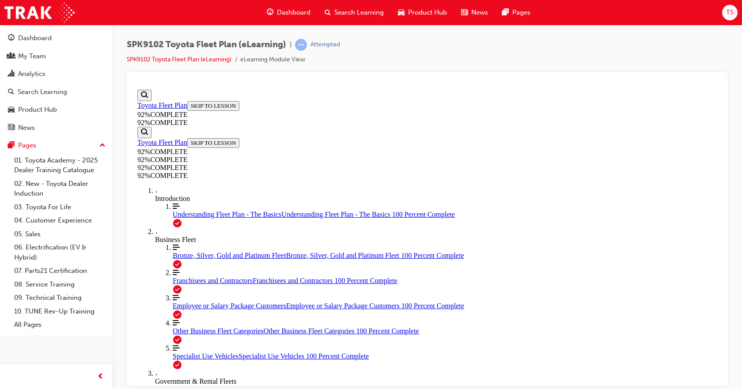
scroll to position [32, 0]
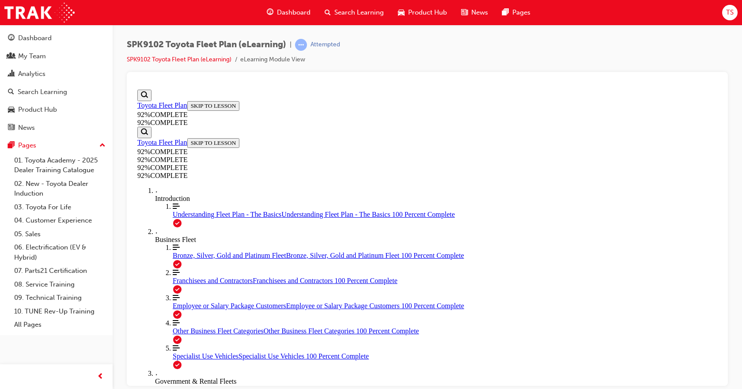
scroll to position [203, 0]
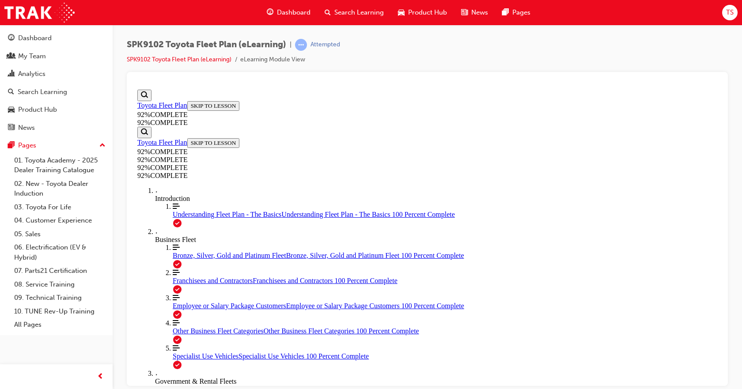
scroll to position [218, 0]
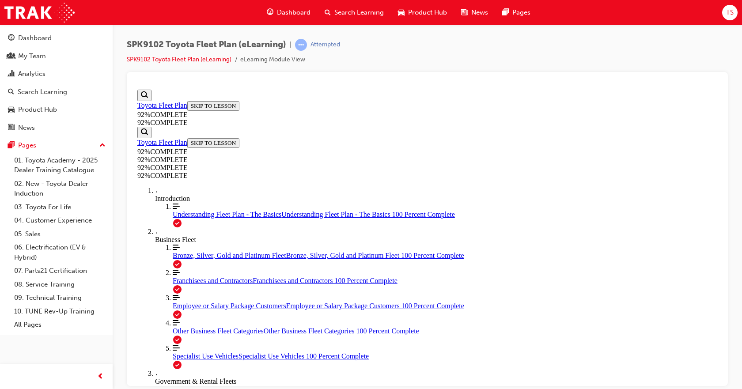
drag, startPoint x: 368, startPoint y: 283, endPoint x: 599, endPoint y: 257, distance: 232.8
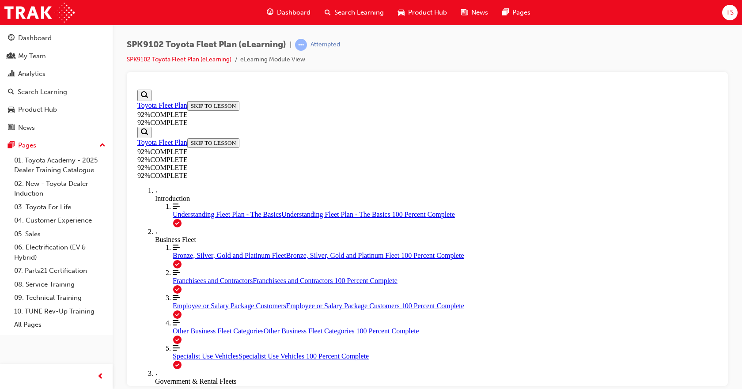
scroll to position [218, 0]
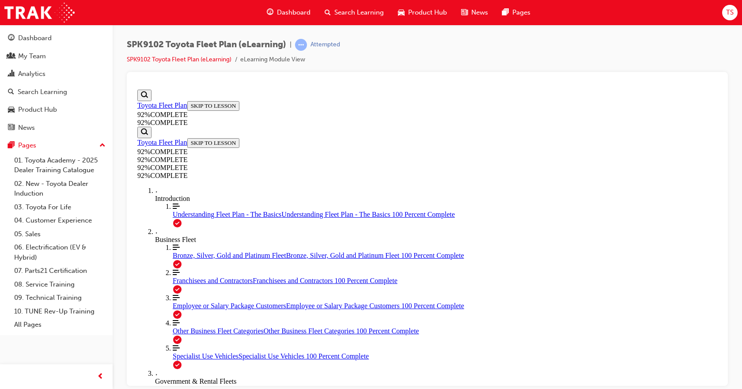
scroll to position [35, 0]
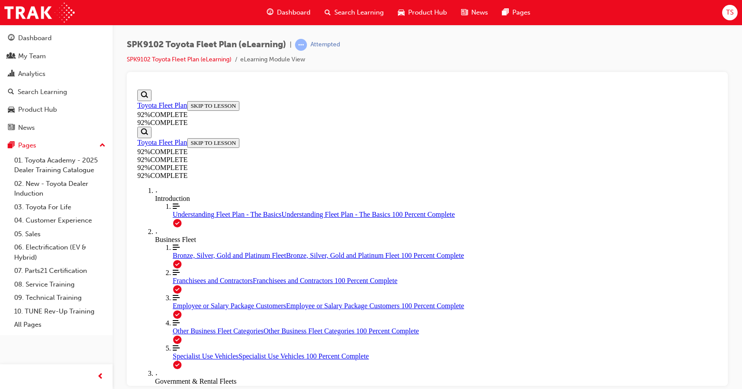
scroll to position [147, 0]
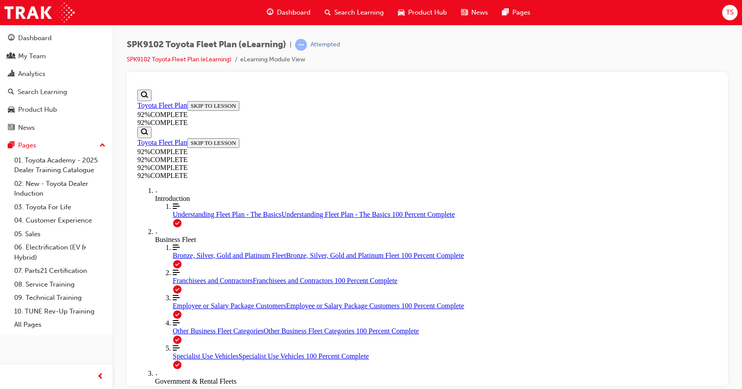
drag, startPoint x: 441, startPoint y: 283, endPoint x: 574, endPoint y: 287, distance: 133.4
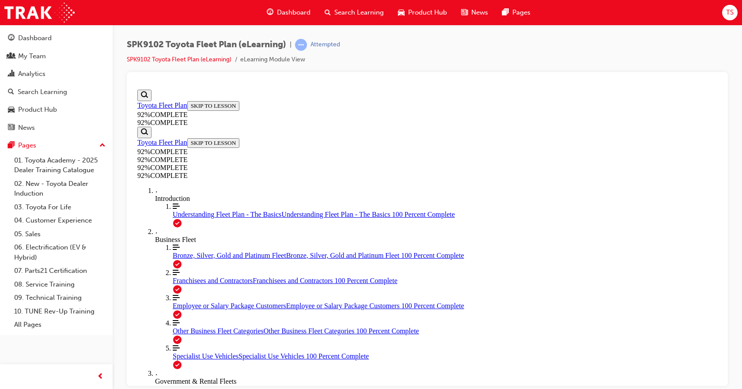
drag, startPoint x: 417, startPoint y: 317, endPoint x: 566, endPoint y: 310, distance: 148.9
drag, startPoint x: 446, startPoint y: 315, endPoint x: 575, endPoint y: 315, distance: 129.3
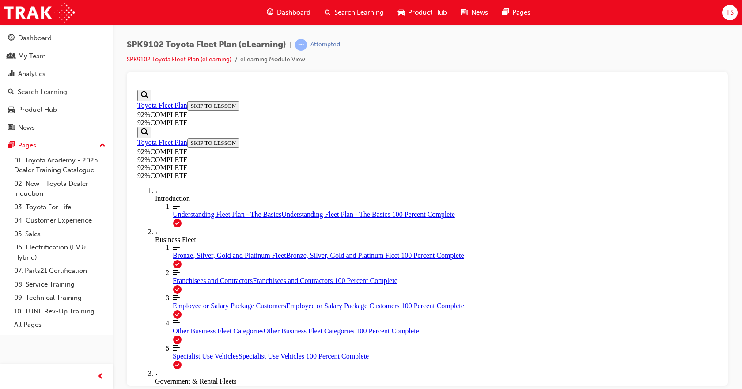
drag, startPoint x: 443, startPoint y: 280, endPoint x: 590, endPoint y: 278, distance: 146.6
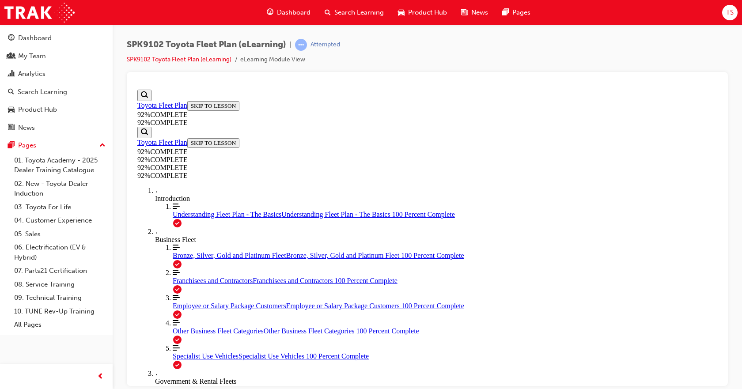
scroll to position [94, 0]
drag, startPoint x: 366, startPoint y: 240, endPoint x: 369, endPoint y: 245, distance: 5.9
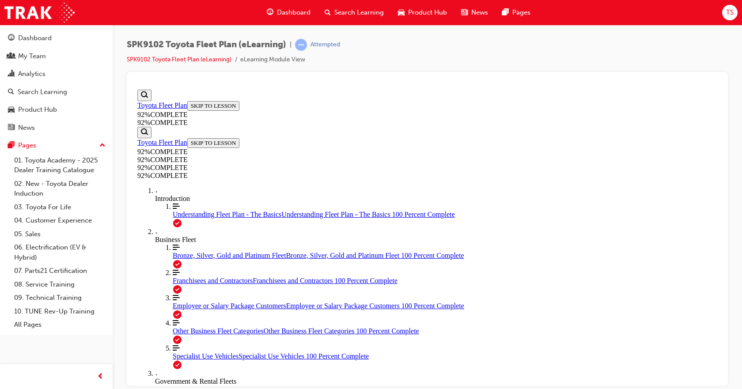
drag, startPoint x: 367, startPoint y: 241, endPoint x: 420, endPoint y: 281, distance: 66.8
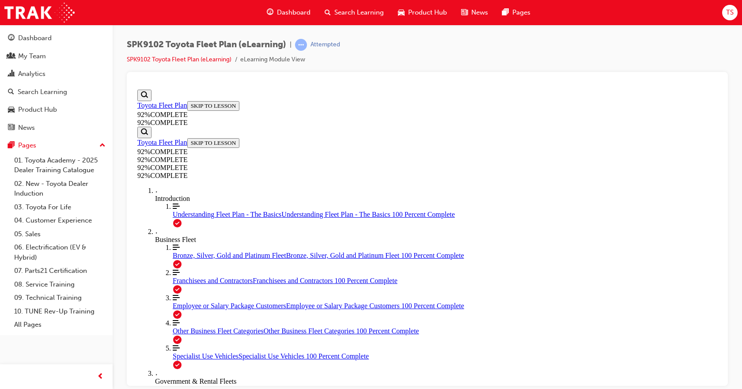
scroll to position [97, 0]
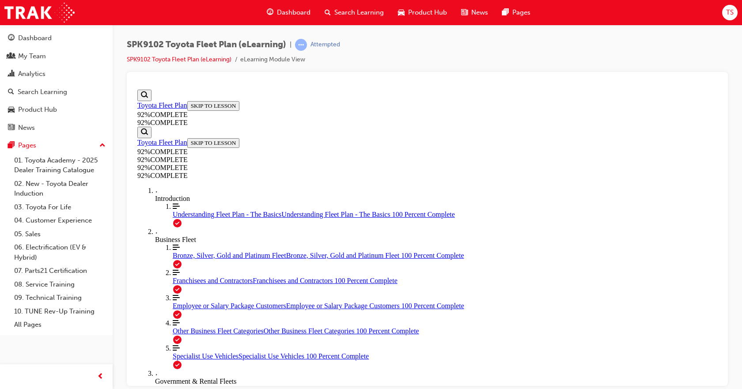
scroll to position [104, 0]
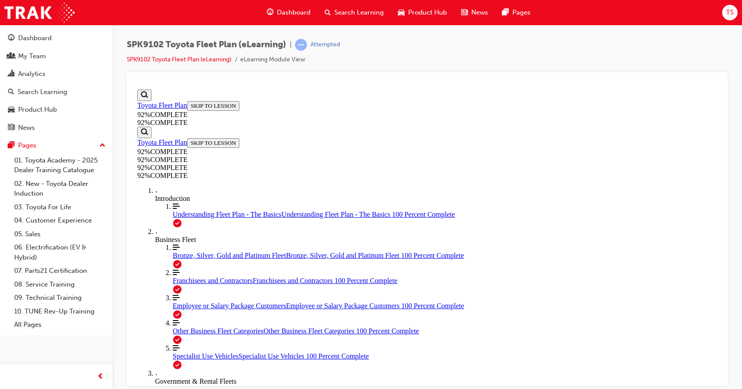
scroll to position [218, 0]
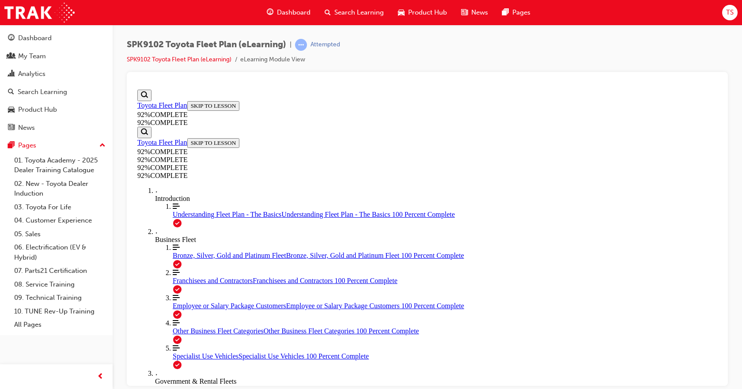
scroll to position [147, 0]
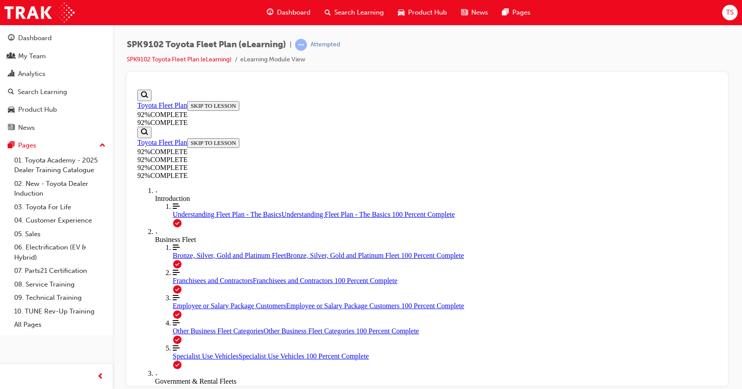
scroll to position [208, 0]
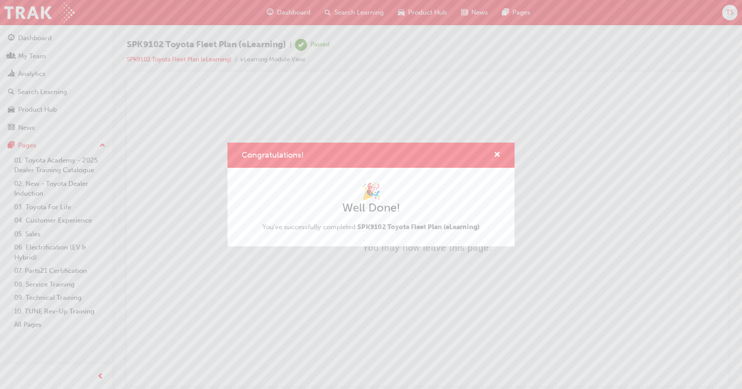
scroll to position [0, 0]
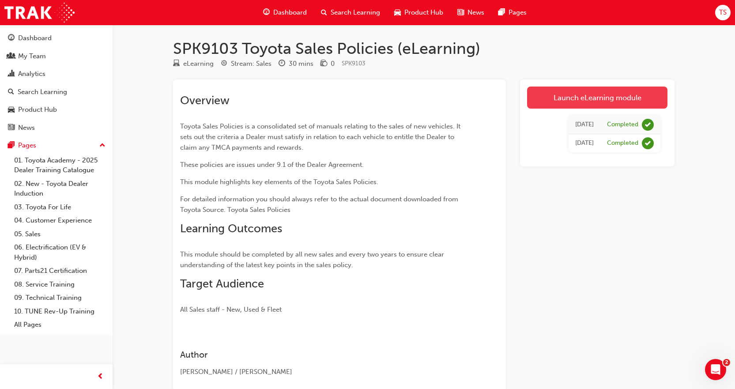
click at [630, 95] on link "Launch eLearning module" at bounding box center [597, 98] width 140 height 22
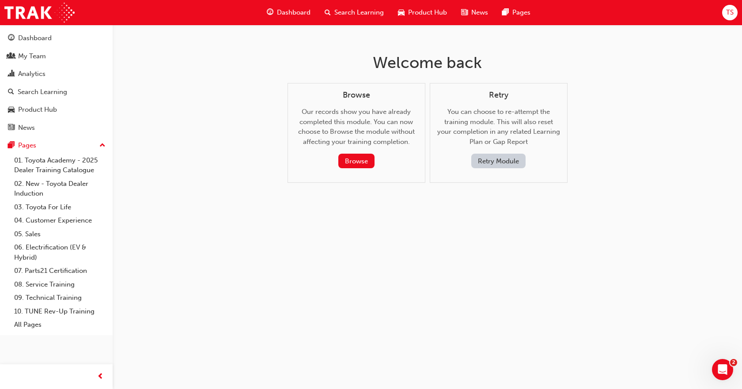
click at [516, 159] on button "Retry Module" at bounding box center [498, 161] width 54 height 15
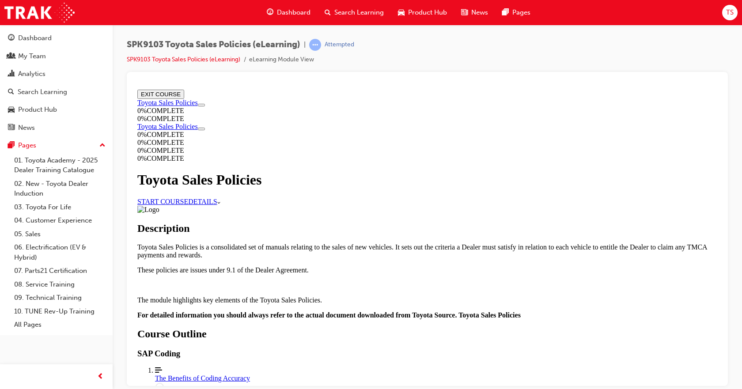
scroll to position [375, 0]
click at [368, 374] on div "The Benefits of Coding Accuracy" at bounding box center [436, 378] width 562 height 8
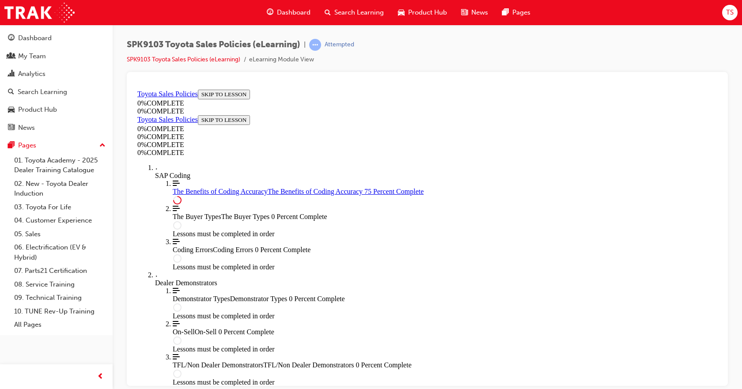
scroll to position [455, 0]
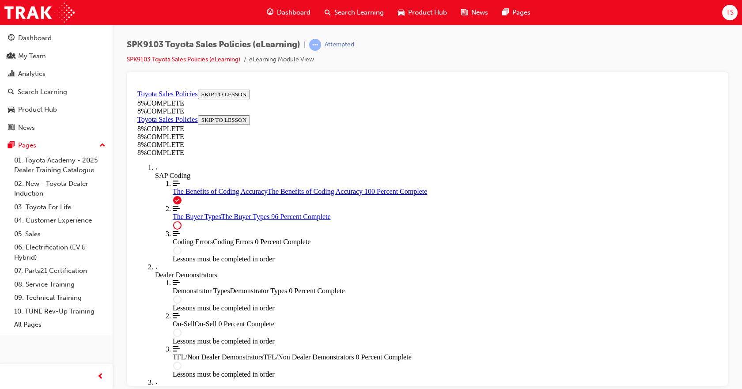
scroll to position [3638, 0]
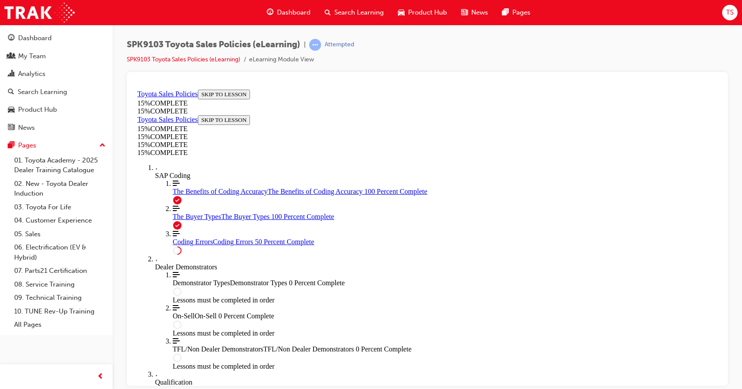
scroll to position [323, 0]
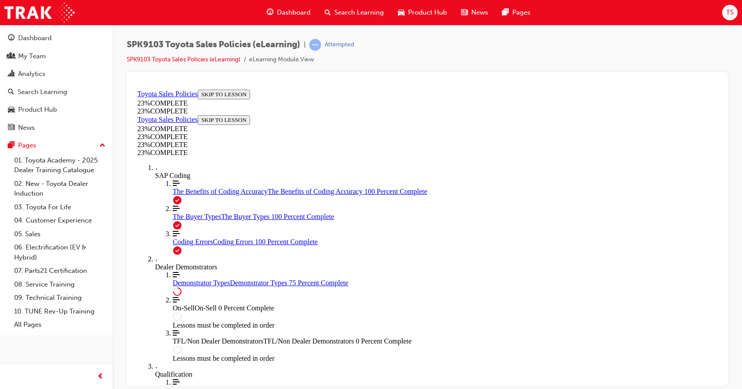
scroll to position [632, 0]
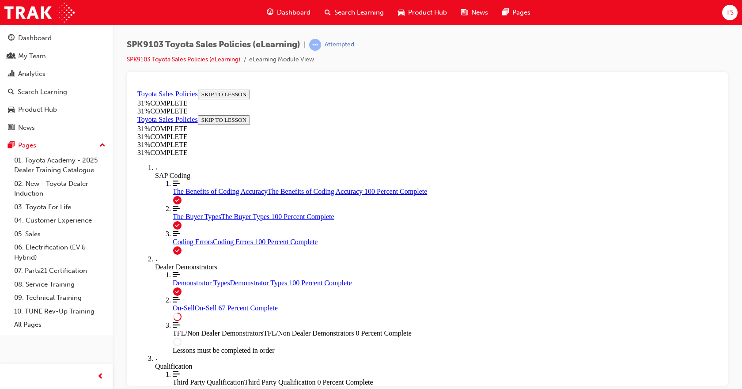
scroll to position [508, 0]
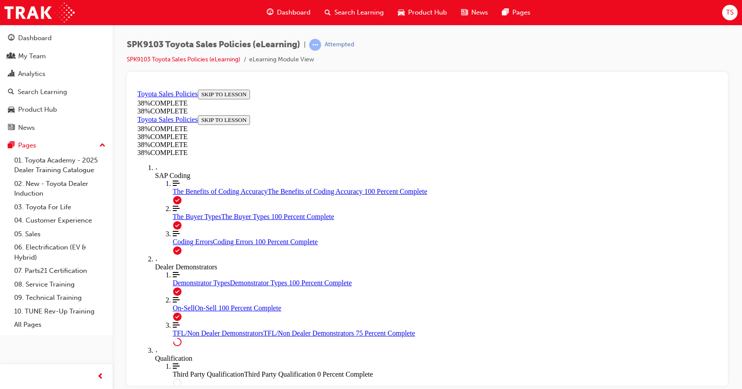
scroll to position [427, 0]
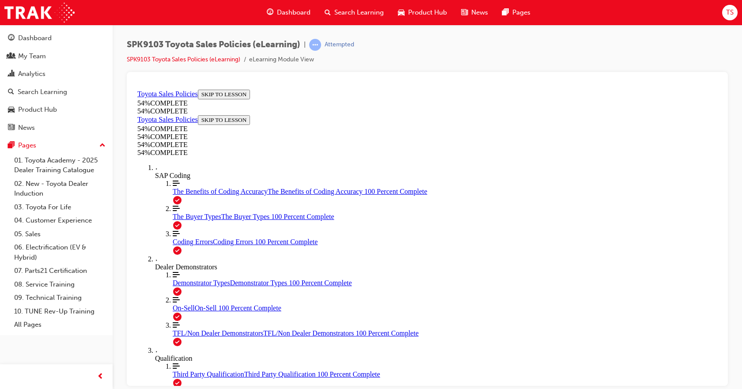
scroll to position [246, 0]
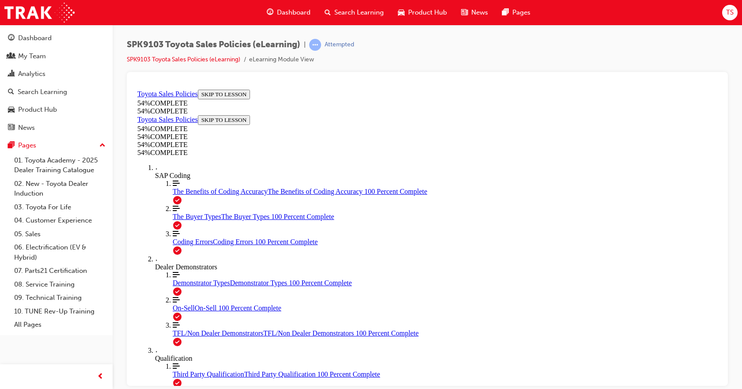
scroll to position [443, 0]
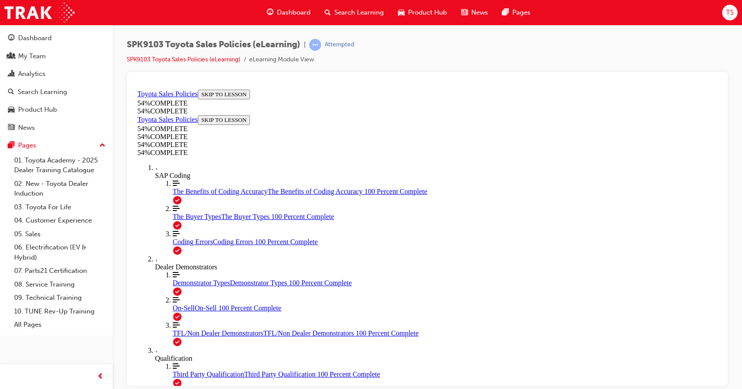
drag, startPoint x: 704, startPoint y: 208, endPoint x: 707, endPoint y: 212, distance: 4.7
drag, startPoint x: 725, startPoint y: 219, endPoint x: 724, endPoint y: 231, distance: 11.6
click at [724, 231] on div at bounding box center [427, 229] width 601 height 314
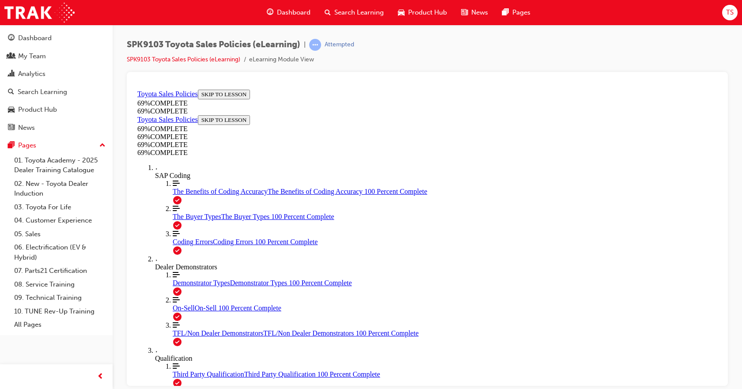
scroll to position [674, 0]
drag, startPoint x: 719, startPoint y: 112, endPoint x: 658, endPoint y: 93, distance: 64.1
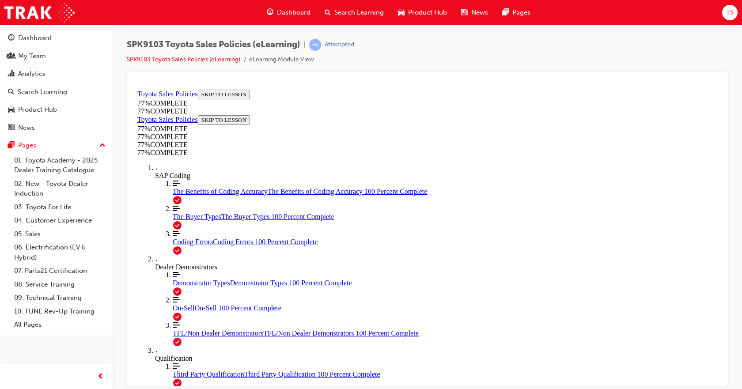
scroll to position [548, 0]
drag, startPoint x: 860, startPoint y: 195, endPoint x: 541, endPoint y: 178, distance: 319.6
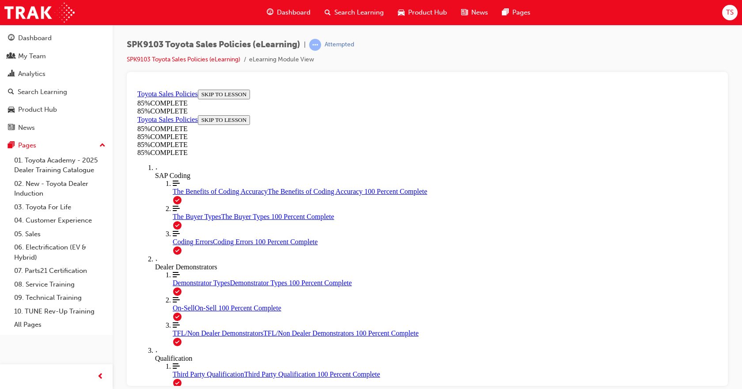
scroll to position [520, 0]
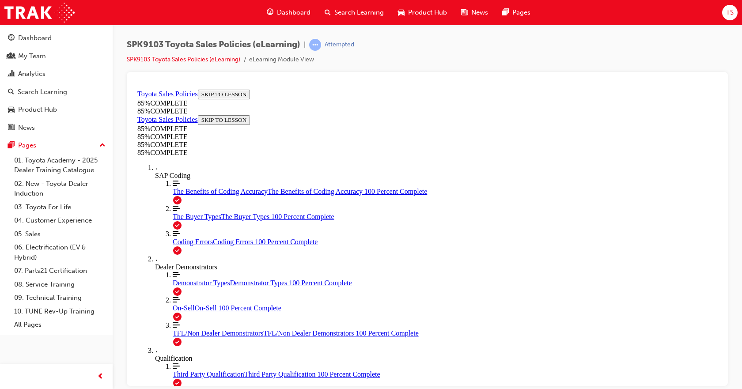
drag, startPoint x: 512, startPoint y: 187, endPoint x: 622, endPoint y: 302, distance: 159.2
drag, startPoint x: 494, startPoint y: 200, endPoint x: 445, endPoint y: 239, distance: 62.5
drag, startPoint x: 471, startPoint y: 181, endPoint x: 564, endPoint y: 300, distance: 151.6
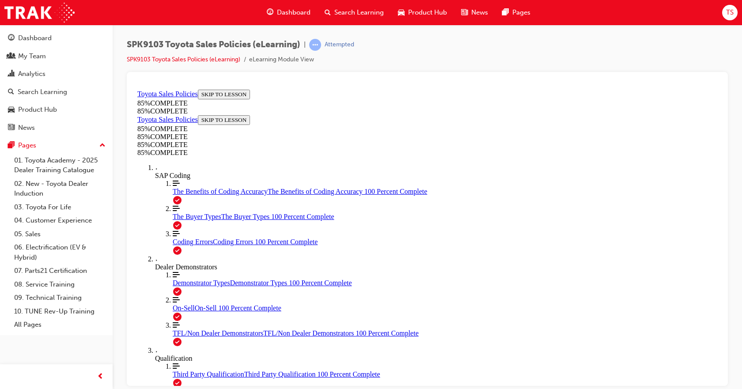
drag, startPoint x: 469, startPoint y: 173, endPoint x: 465, endPoint y: 191, distance: 18.5
drag, startPoint x: 489, startPoint y: 186, endPoint x: 383, endPoint y: 307, distance: 160.7
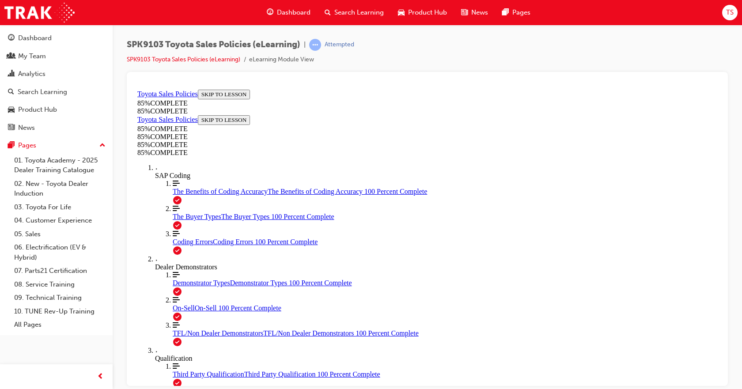
drag, startPoint x: 444, startPoint y: 205, endPoint x: 550, endPoint y: 324, distance: 159.4
drag, startPoint x: 471, startPoint y: 206, endPoint x: 371, endPoint y: 314, distance: 147.4
drag, startPoint x: 513, startPoint y: 196, endPoint x: 616, endPoint y: 317, distance: 159.1
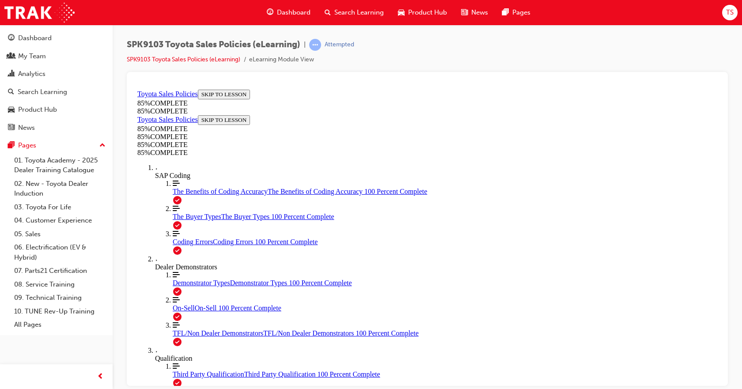
drag, startPoint x: 467, startPoint y: 175, endPoint x: 367, endPoint y: 291, distance: 153.4
drag, startPoint x: 457, startPoint y: 191, endPoint x: 351, endPoint y: 309, distance: 158.8
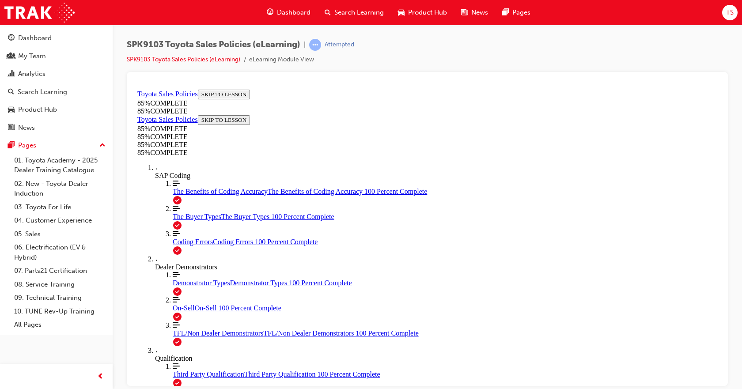
drag, startPoint x: 484, startPoint y: 196, endPoint x: 598, endPoint y: 311, distance: 162.0
drag, startPoint x: 527, startPoint y: 193, endPoint x: 423, endPoint y: 313, distance: 158.0
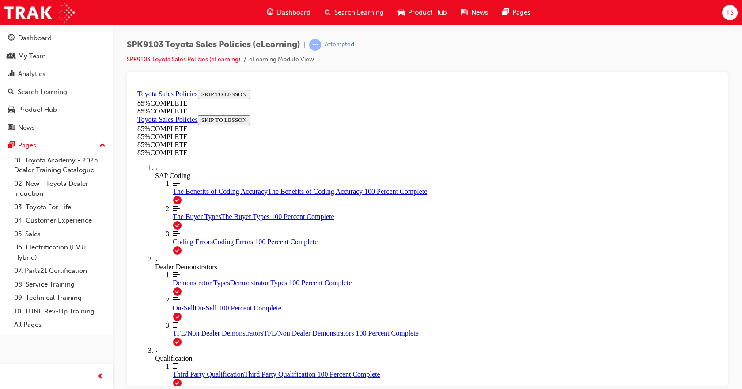
drag, startPoint x: 494, startPoint y: 196, endPoint x: 392, endPoint y: 308, distance: 151.8
drag, startPoint x: 450, startPoint y: 200, endPoint x: 345, endPoint y: 325, distance: 162.9
drag, startPoint x: 455, startPoint y: 186, endPoint x: 352, endPoint y: 301, distance: 154.8
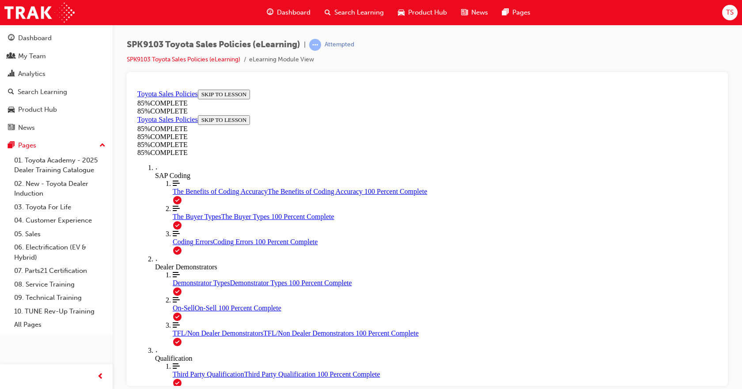
drag, startPoint x: 720, startPoint y: 259, endPoint x: 721, endPoint y: 286, distance: 27.4
click at [721, 286] on div at bounding box center [427, 229] width 601 height 314
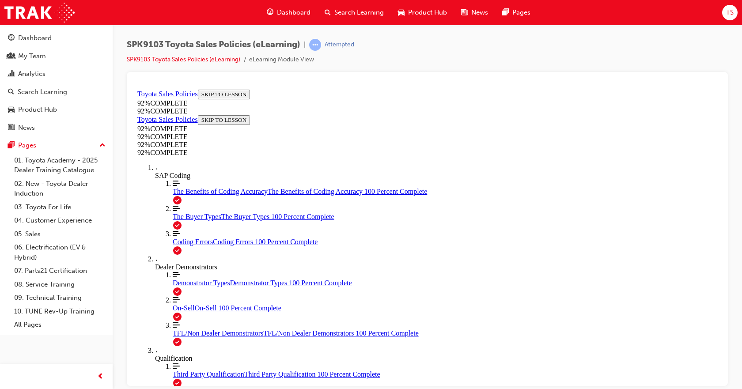
scroll to position [30, 0]
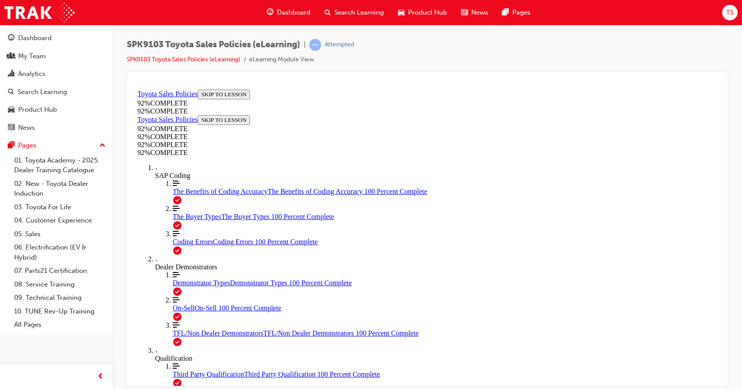
scroll to position [158, 0]
drag, startPoint x: 363, startPoint y: 268, endPoint x: 453, endPoint y: 317, distance: 102.7
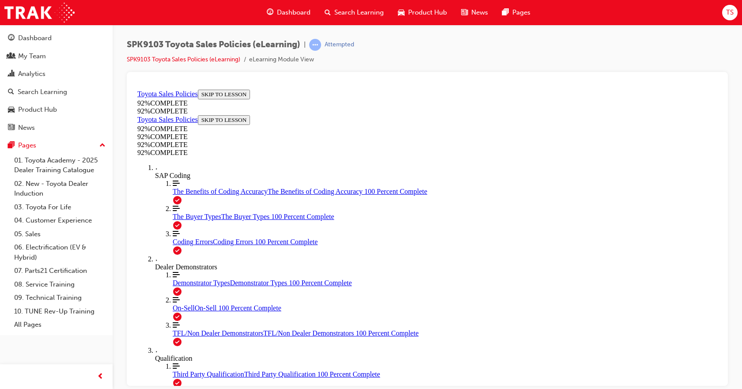
scroll to position [249, 0]
drag, startPoint x: 504, startPoint y: 347, endPoint x: 687, endPoint y: 235, distance: 215.0
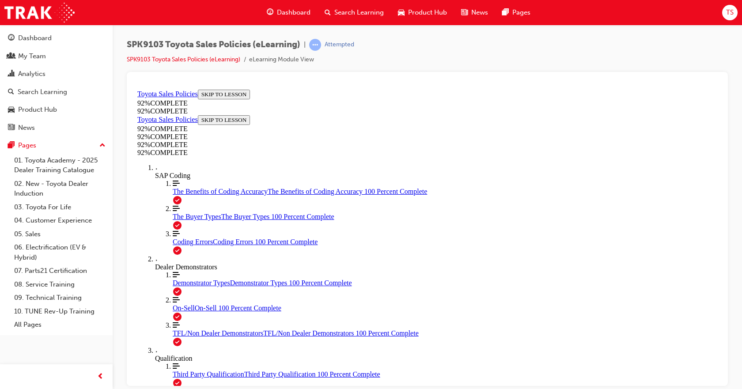
scroll to position [32, 0]
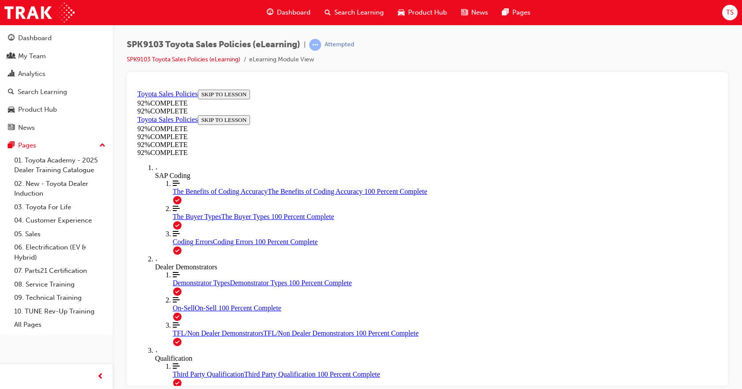
scroll to position [167, 0]
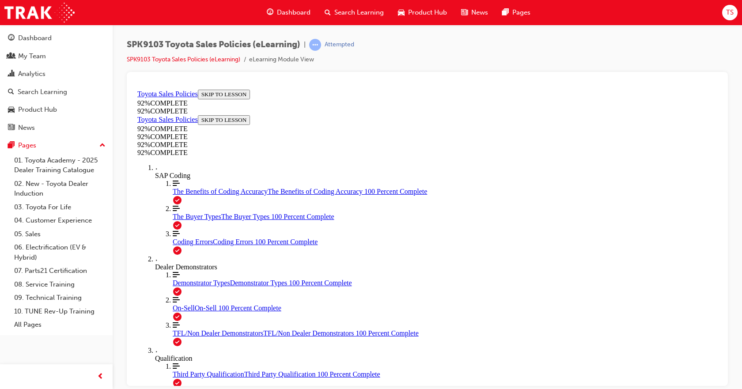
scroll to position [93, 0]
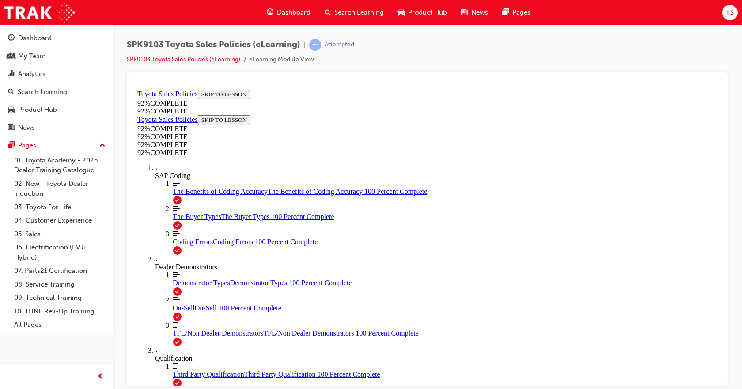
drag, startPoint x: 363, startPoint y: 252, endPoint x: 371, endPoint y: 259, distance: 10.3
drag, startPoint x: 511, startPoint y: 370, endPoint x: 512, endPoint y: 350, distance: 20.3
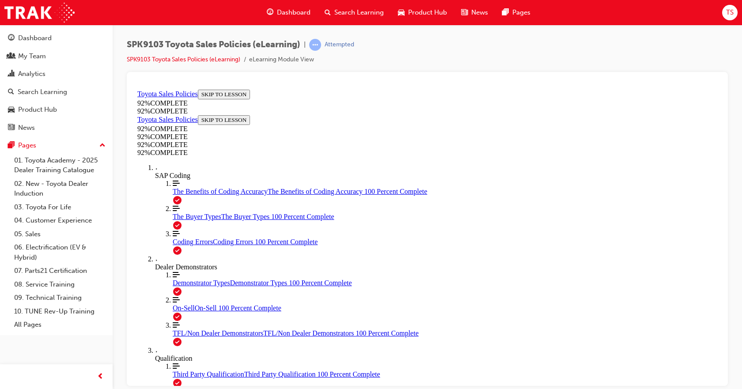
scroll to position [211, 0]
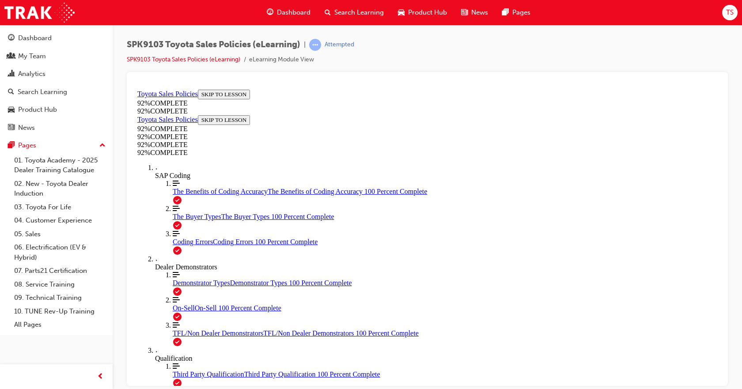
scroll to position [167, 0]
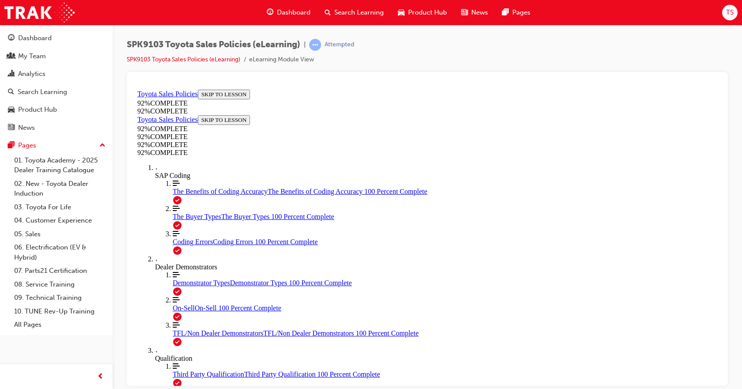
scroll to position [167, 0]
drag, startPoint x: 515, startPoint y: 347, endPoint x: 514, endPoint y: 334, distance: 12.4
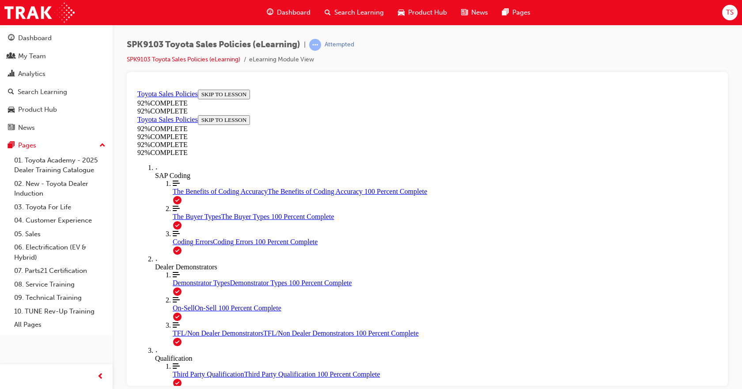
scroll to position [32, 0]
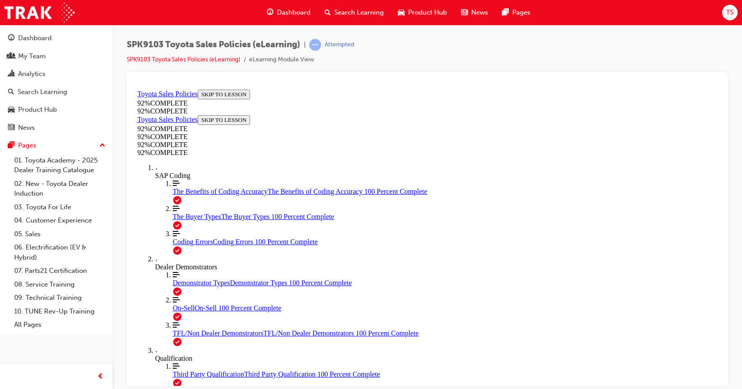
scroll to position [32, 0]
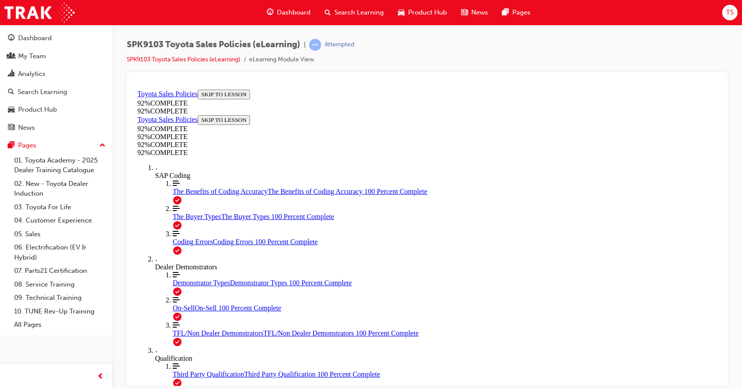
scroll to position [32, 0]
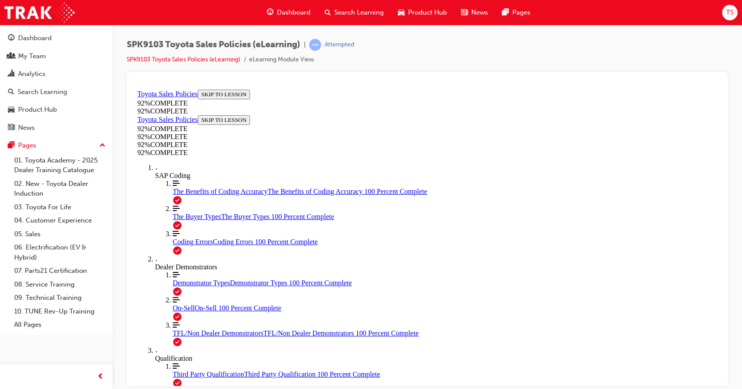
drag, startPoint x: 715, startPoint y: 242, endPoint x: 854, endPoint y: 283, distance: 144.9
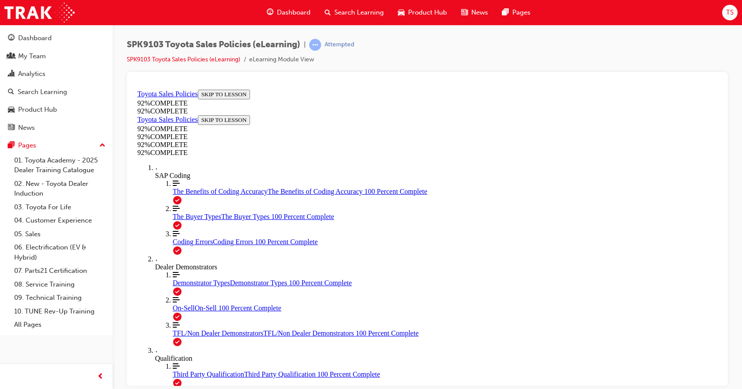
scroll to position [32, 0]
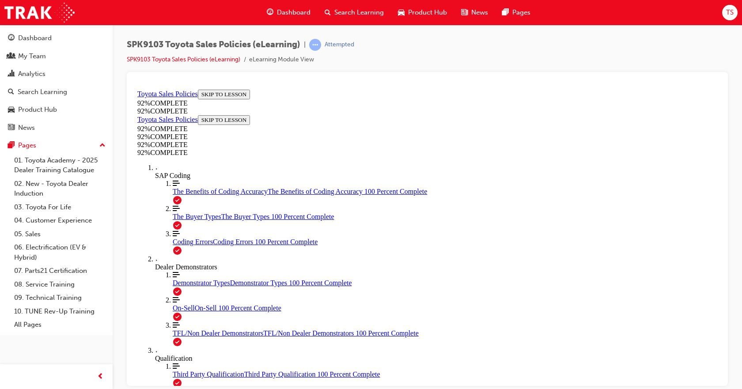
scroll to position [211, 0]
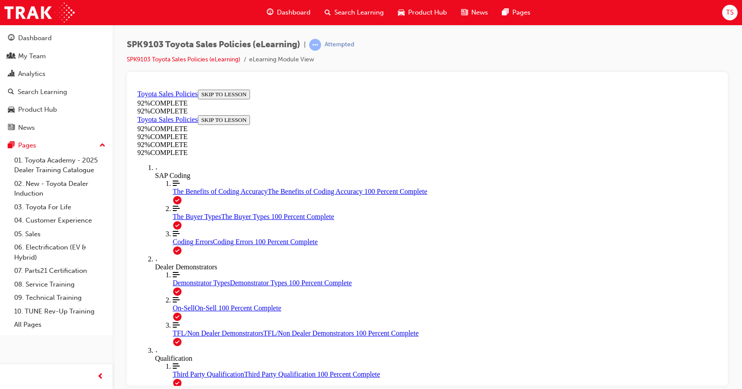
scroll to position [167, 0]
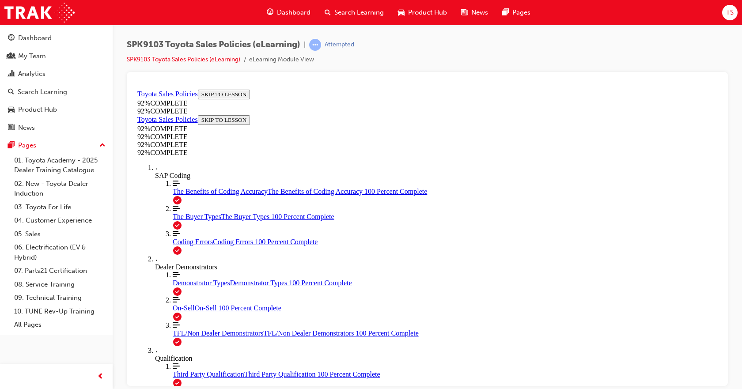
scroll to position [167, 0]
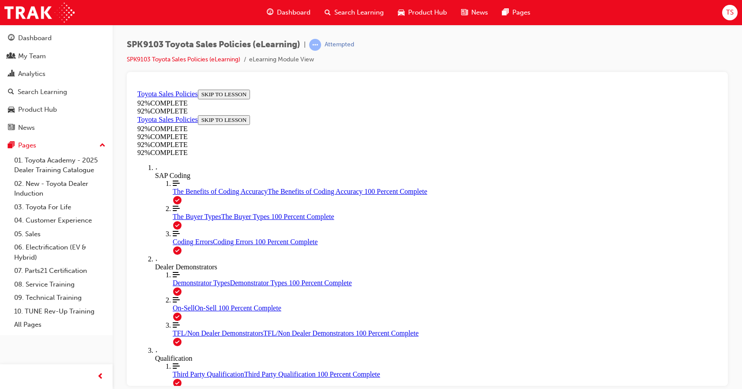
scroll to position [109, 0]
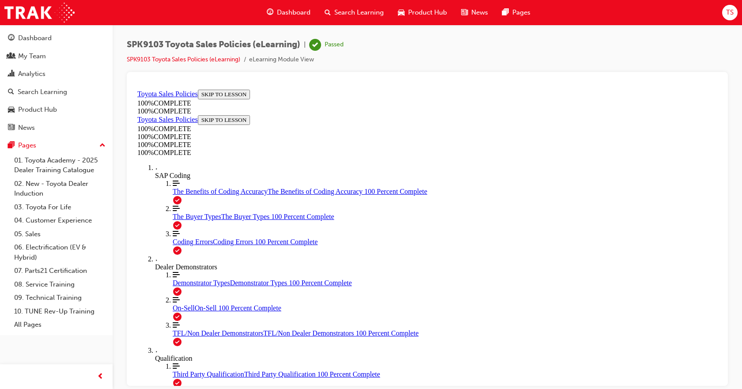
scroll to position [157, 0]
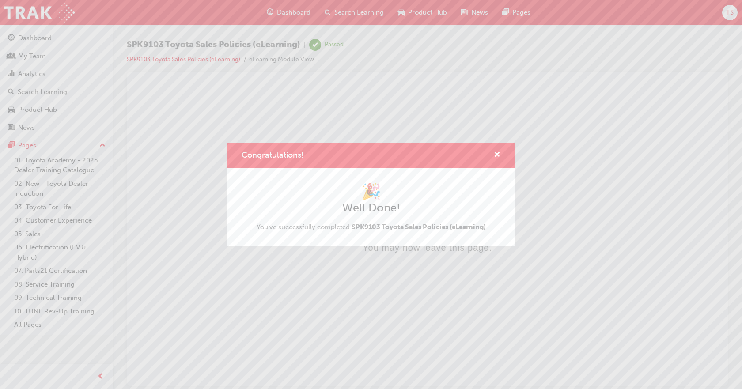
scroll to position [0, 0]
drag, startPoint x: 497, startPoint y: 149, endPoint x: 273, endPoint y: 5, distance: 267.0
click at [497, 151] on span "cross-icon" at bounding box center [496, 155] width 7 height 8
